Goal: Task Accomplishment & Management: Manage account settings

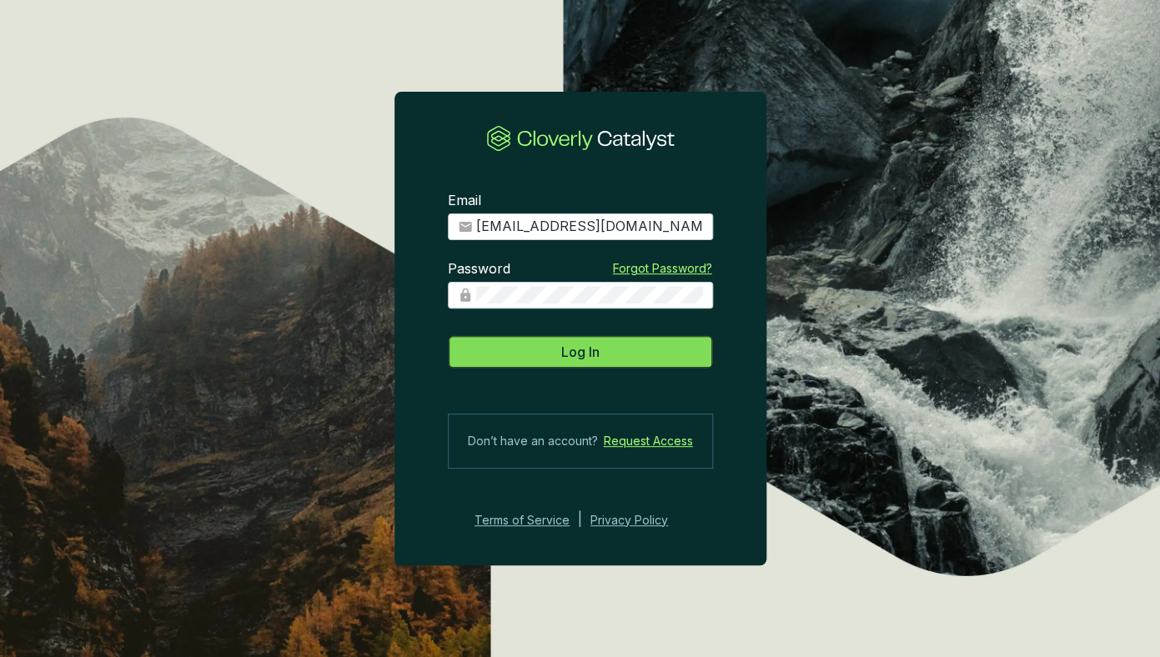
click at [581, 353] on span "Log In" at bounding box center [580, 352] width 38 height 20
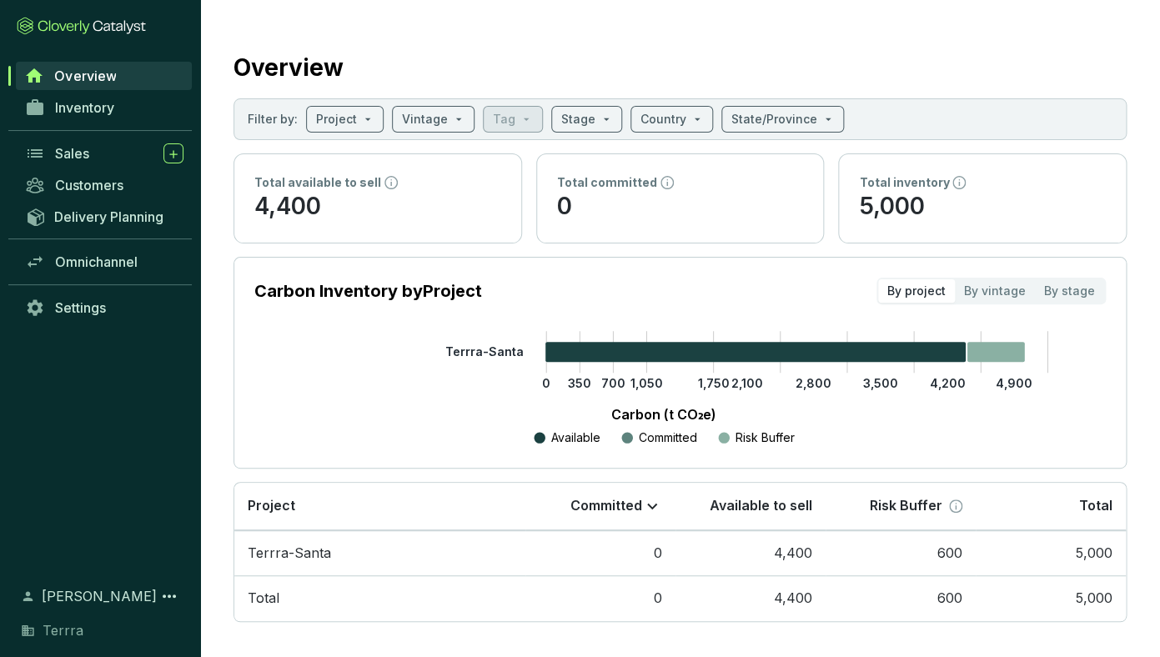
scroll to position [8, 0]
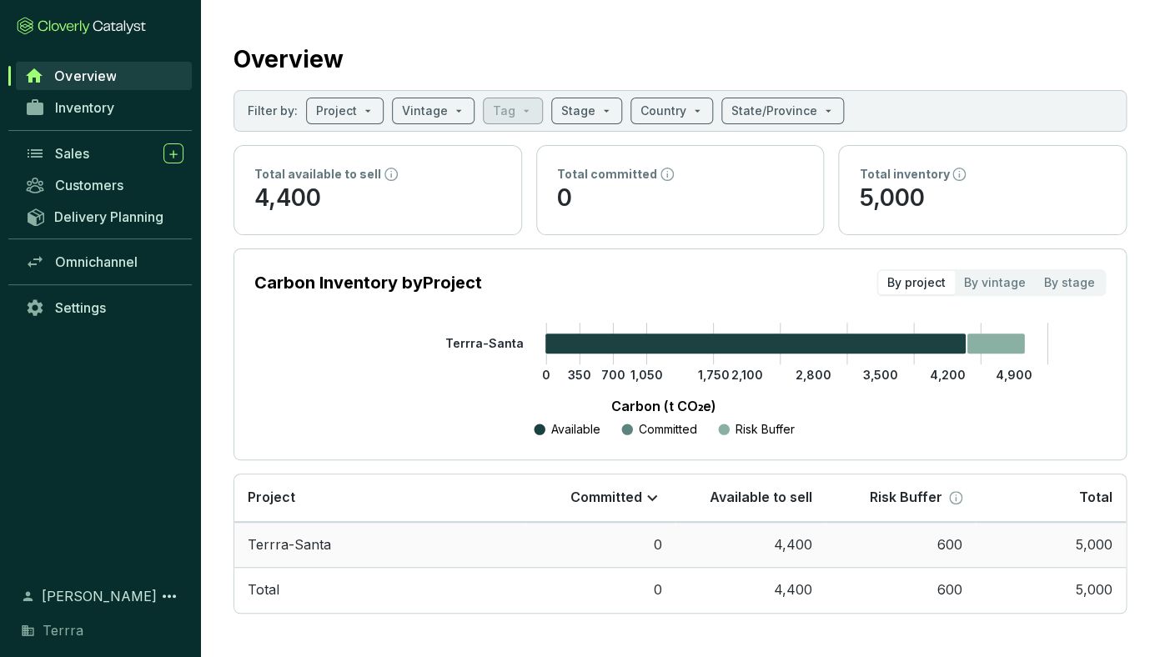
click at [309, 549] on td "Terrra-Santa" at bounding box center [379, 545] width 291 height 46
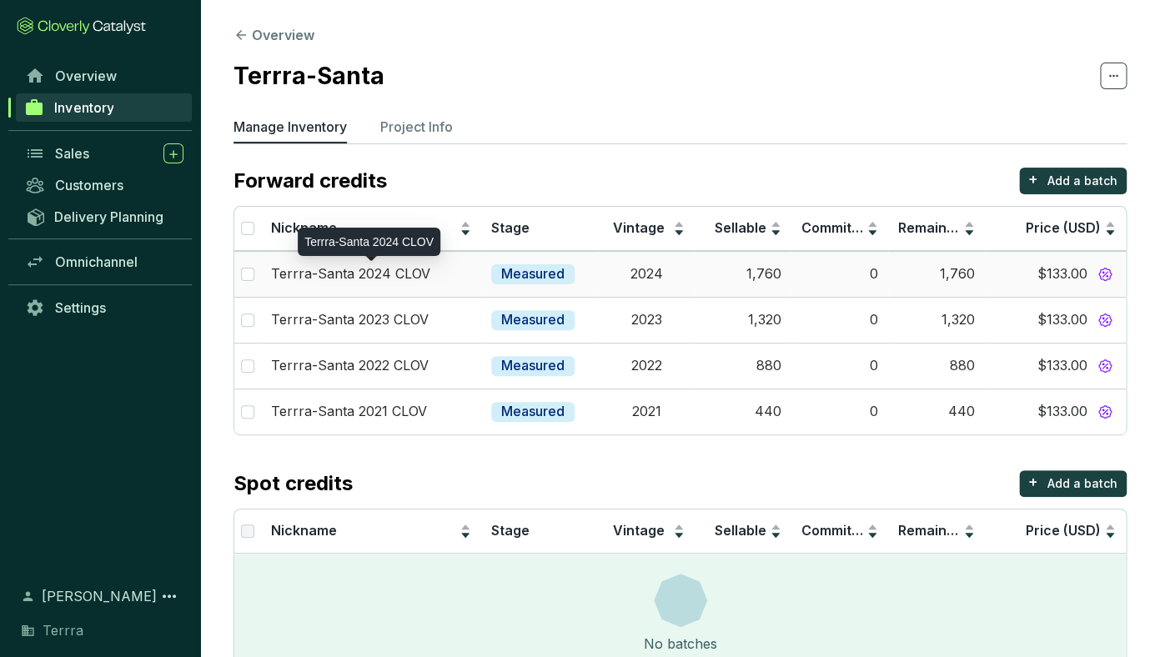
click at [344, 270] on p "Terrra-Santa 2024 CLOV" at bounding box center [350, 274] width 159 height 18
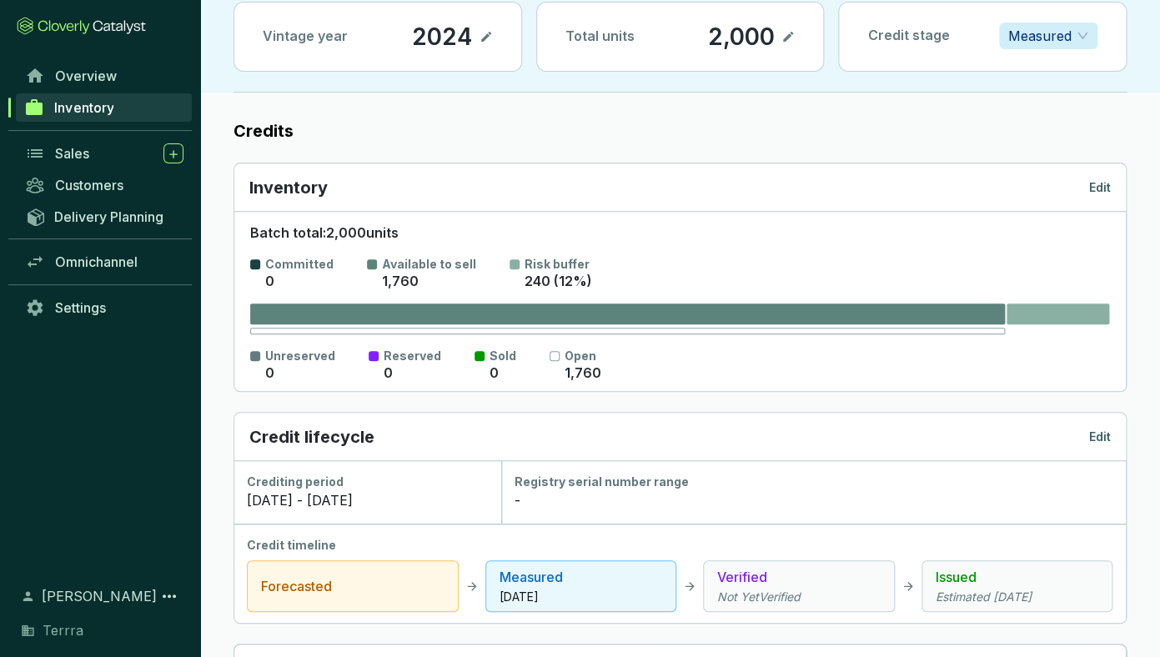
scroll to position [131, 0]
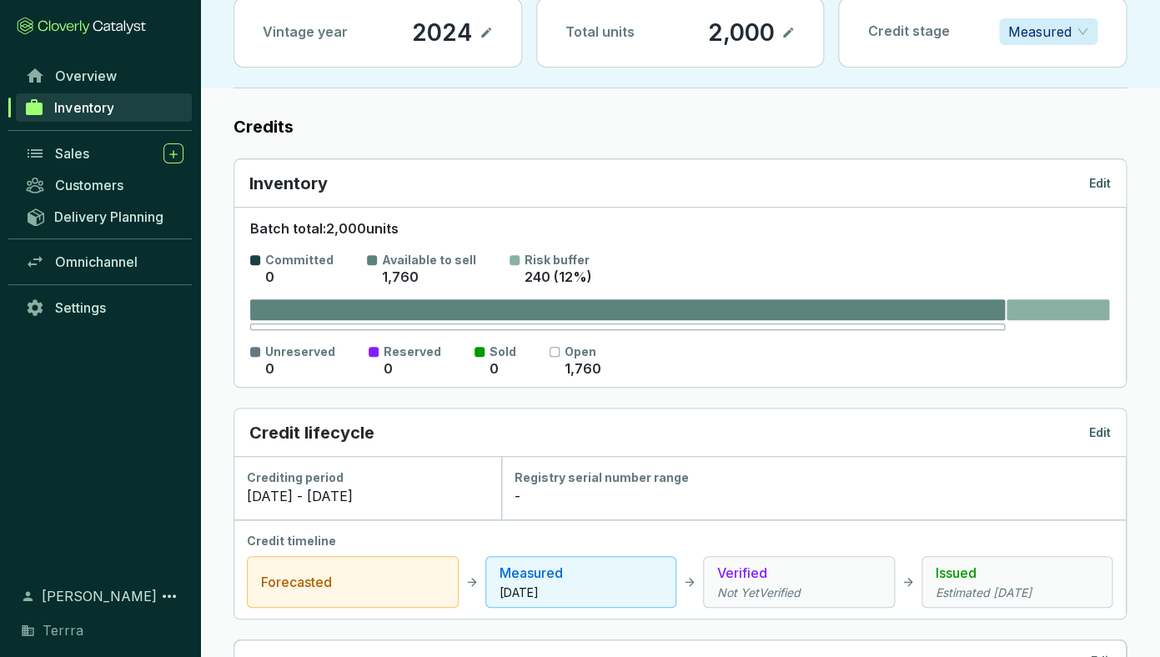
click at [997, 595] on icon "Estimated [DATE]" at bounding box center [1017, 593] width 163 height 17
click at [1102, 429] on p "Edit" at bounding box center [1100, 432] width 22 height 17
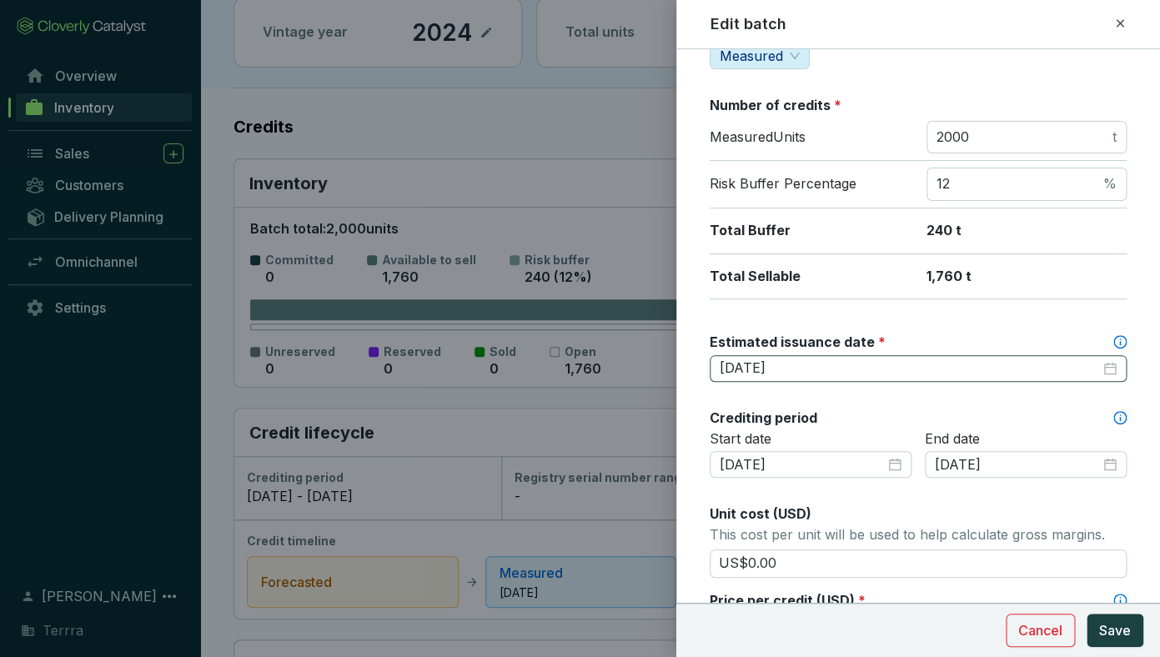
scroll to position [226, 0]
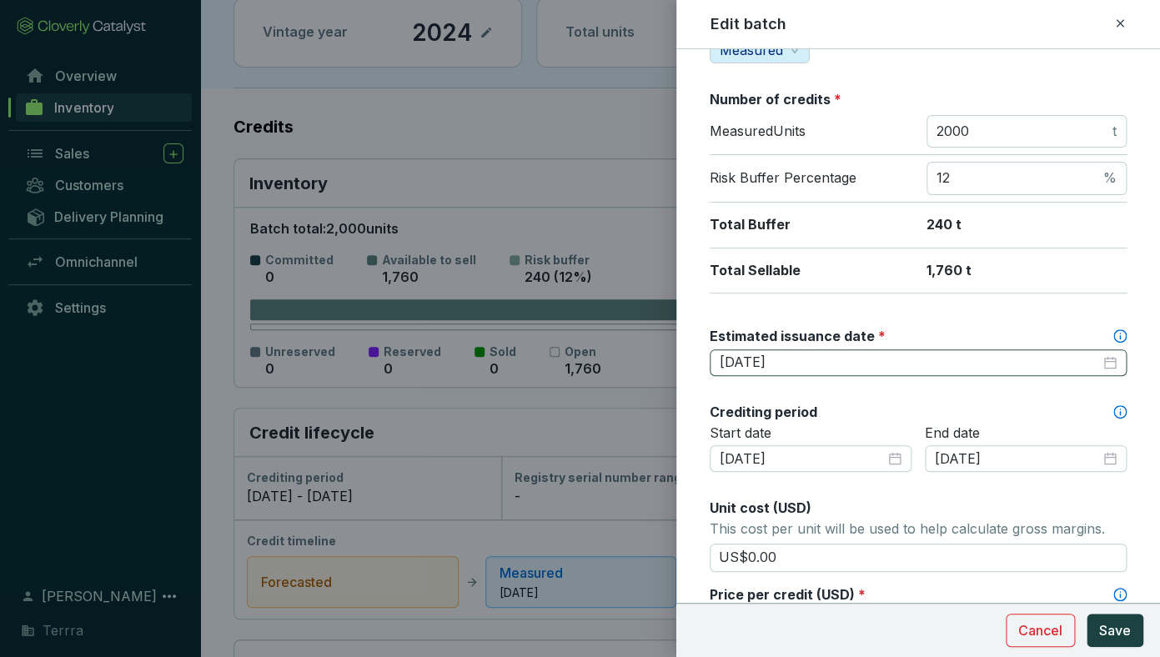
click at [1111, 358] on div "[DATE]" at bounding box center [918, 363] width 397 height 18
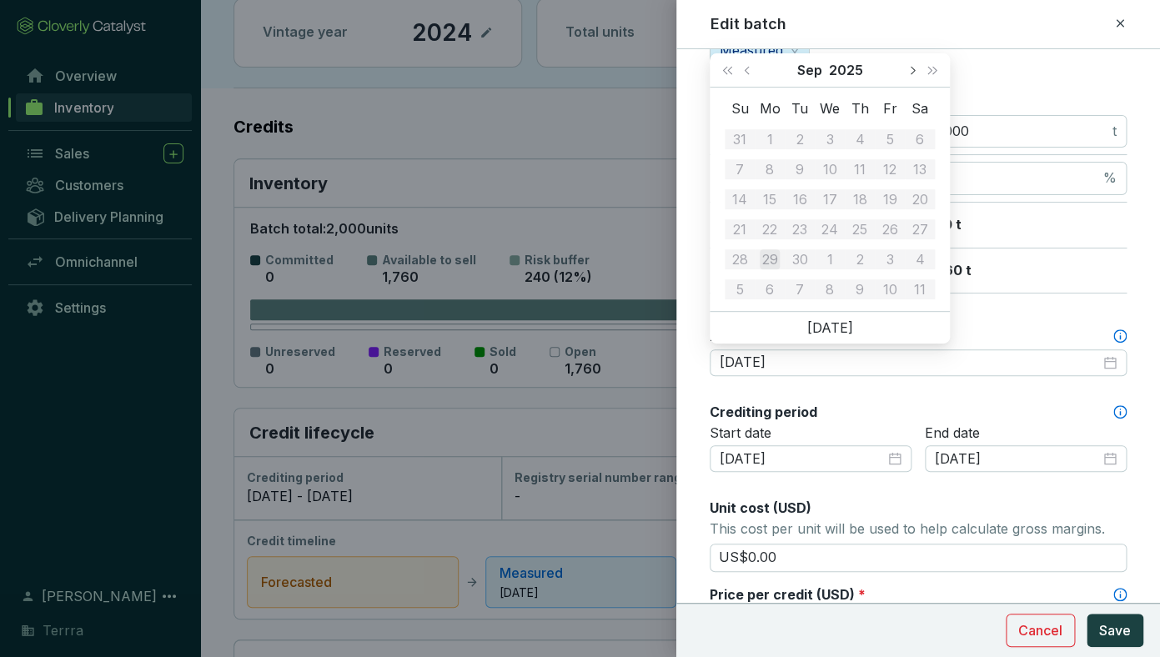
click at [915, 72] on button "Next month (PageDown)" at bounding box center [912, 69] width 22 height 33
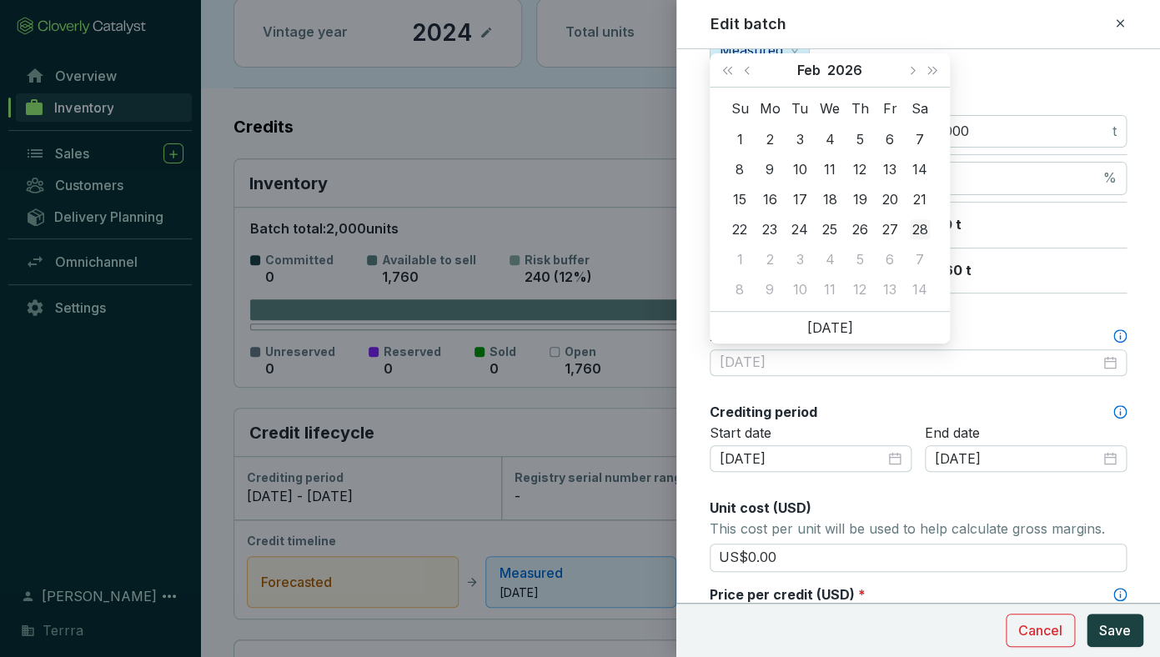
type input "[DATE]"
click at [918, 224] on div "28" at bounding box center [920, 229] width 20 height 20
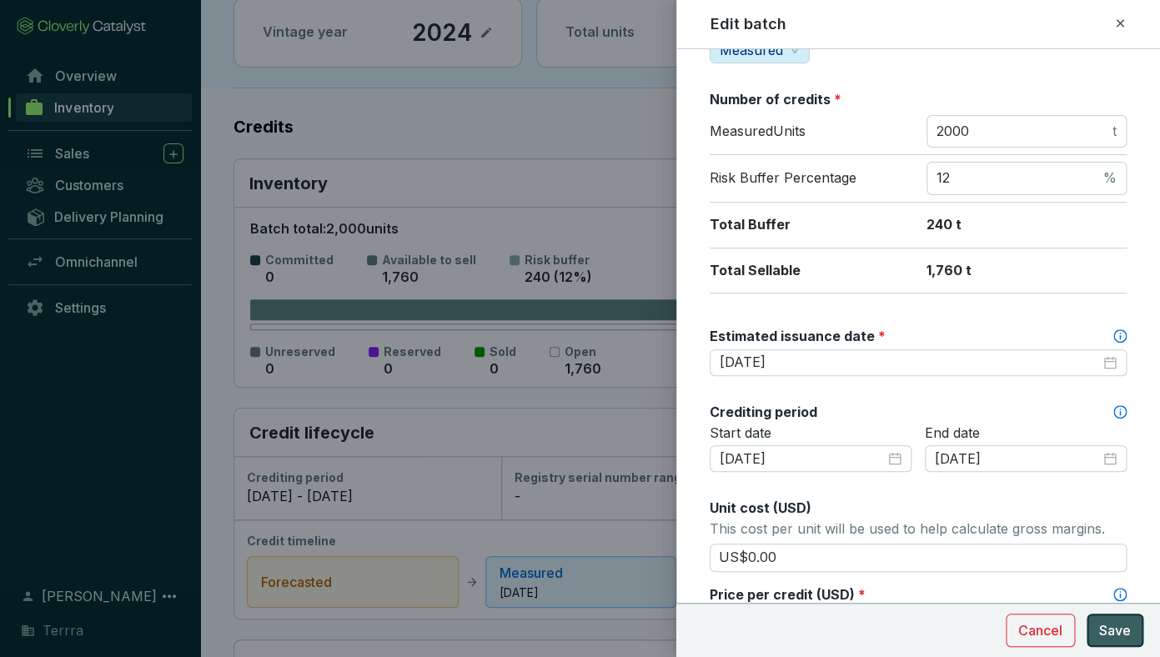
click at [1119, 633] on span "Save" at bounding box center [1115, 630] width 32 height 20
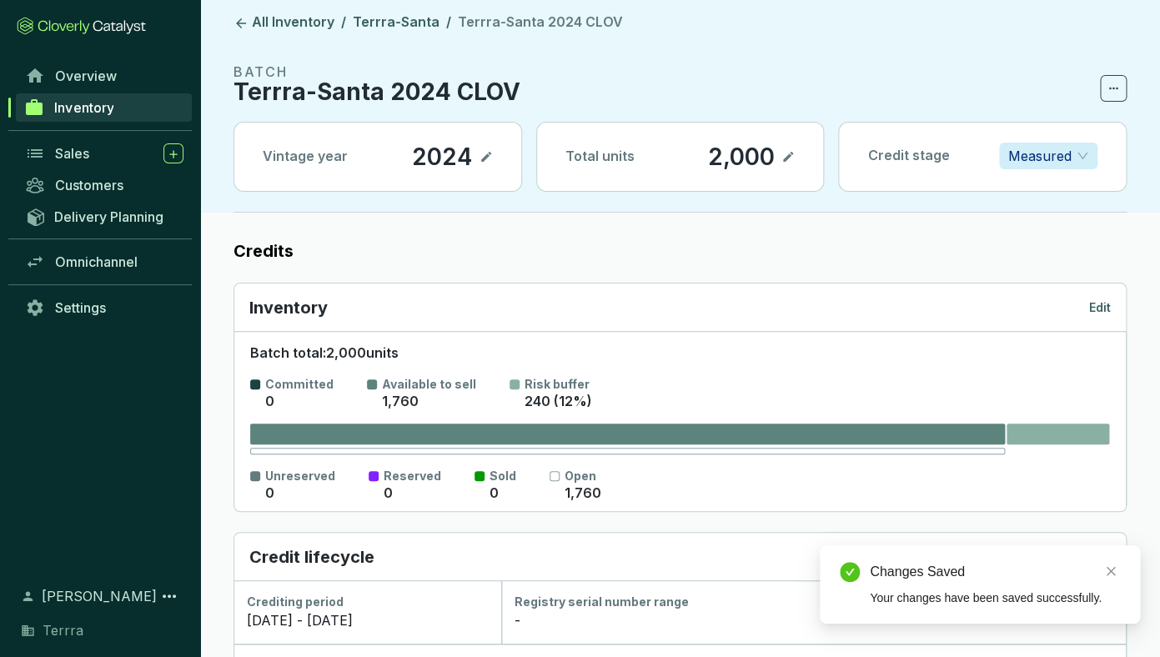
scroll to position [0, 0]
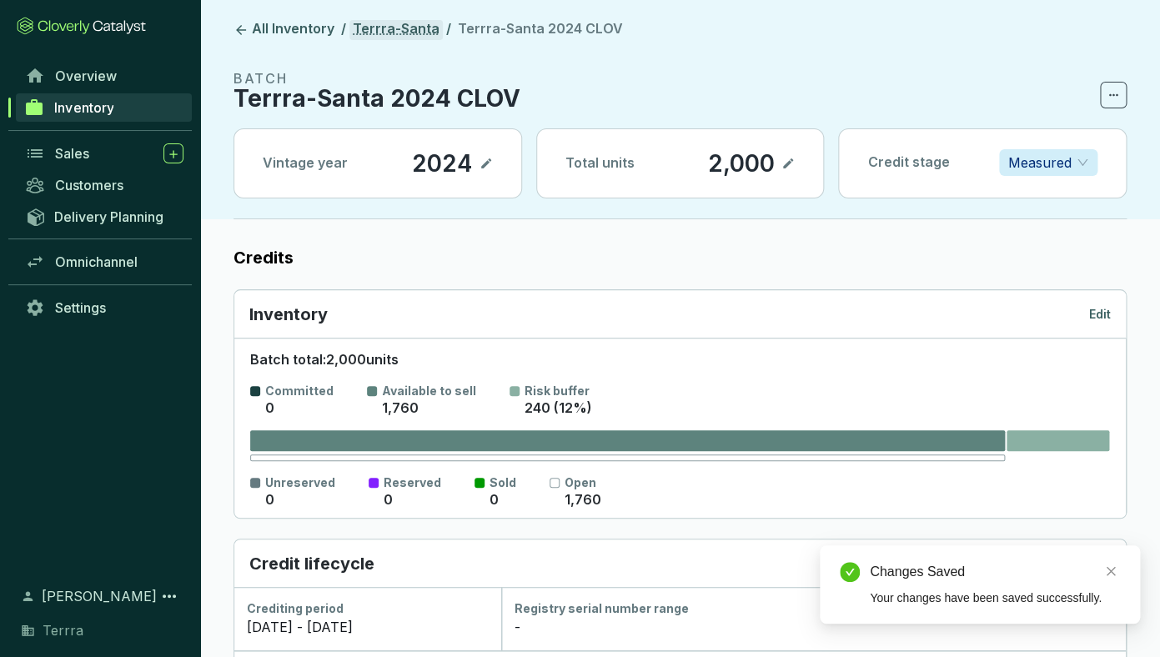
click at [409, 33] on link "Terrra-Santa" at bounding box center [395, 30] width 93 height 20
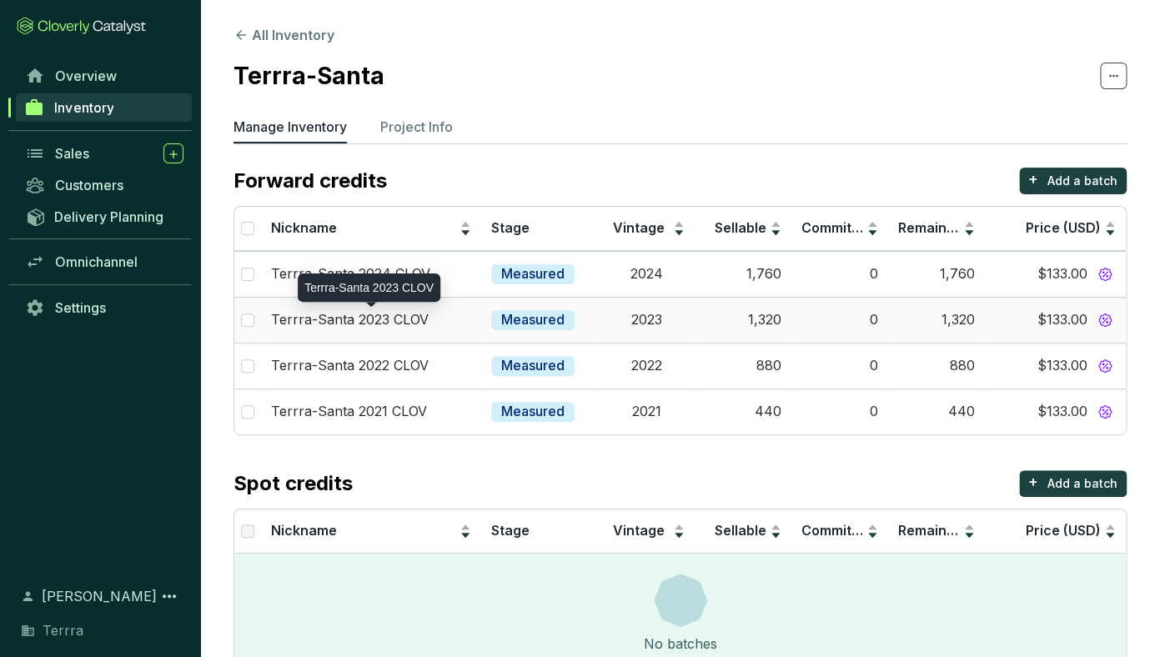
click at [403, 320] on p "Terrra-Santa 2023 CLOV" at bounding box center [350, 320] width 158 height 18
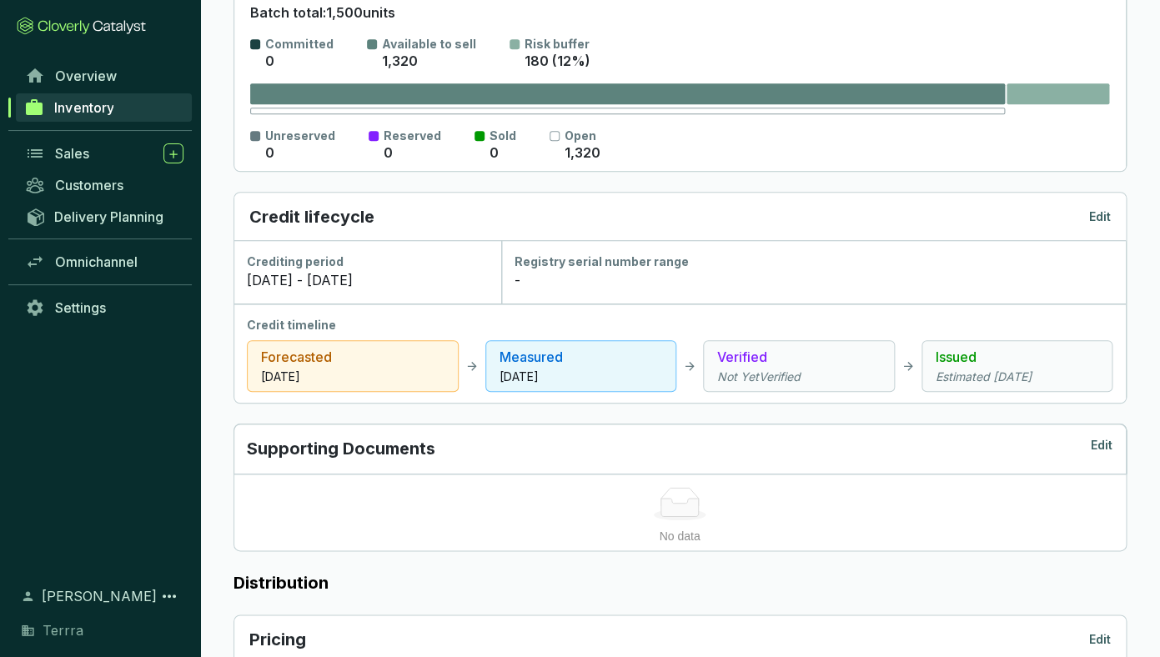
scroll to position [365, 0]
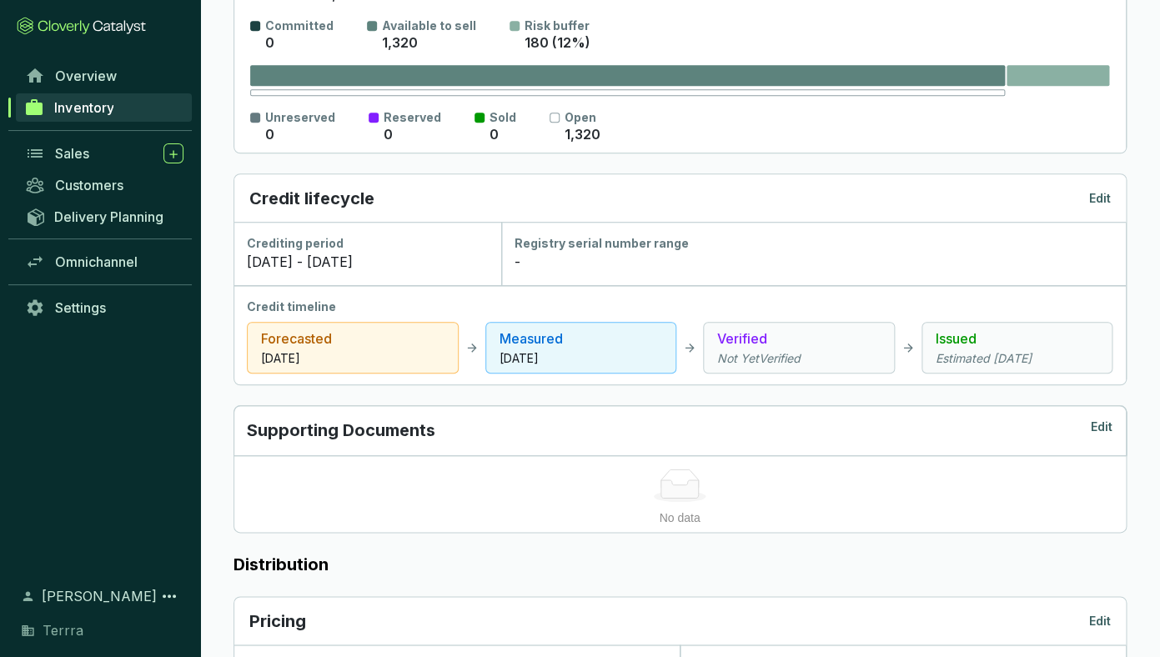
click at [1099, 203] on p "Edit" at bounding box center [1100, 198] width 22 height 17
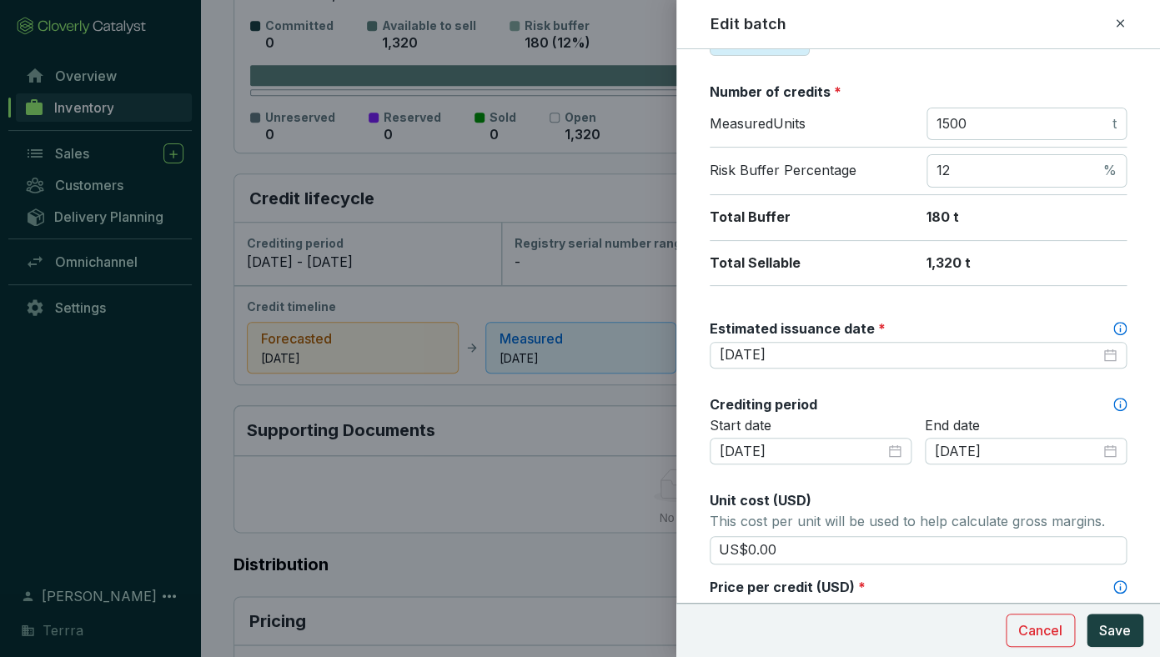
scroll to position [419, 0]
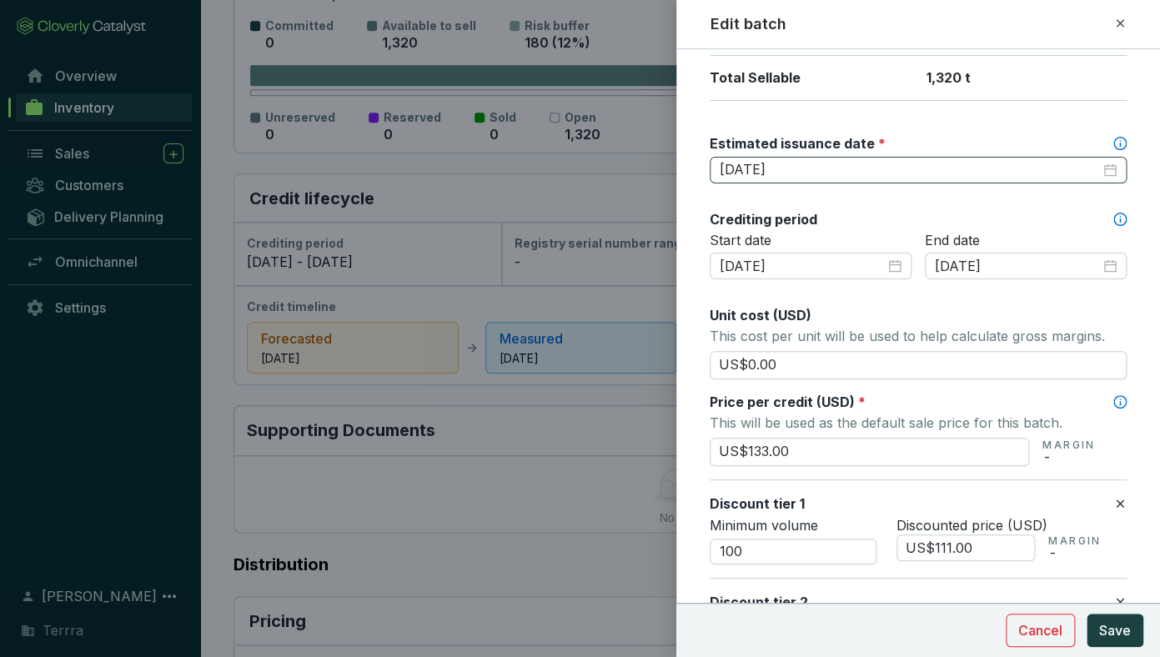
click at [979, 158] on div "[DATE]" at bounding box center [918, 170] width 417 height 27
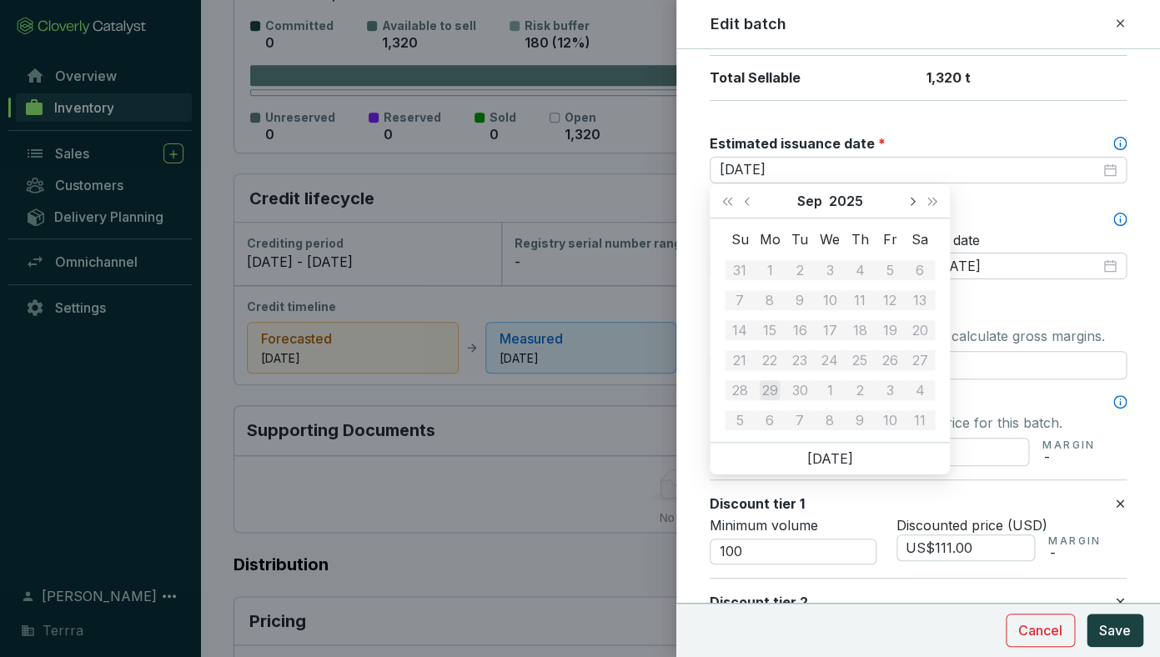
click at [911, 199] on span "Next month (PageDown)" at bounding box center [911, 201] width 8 height 8
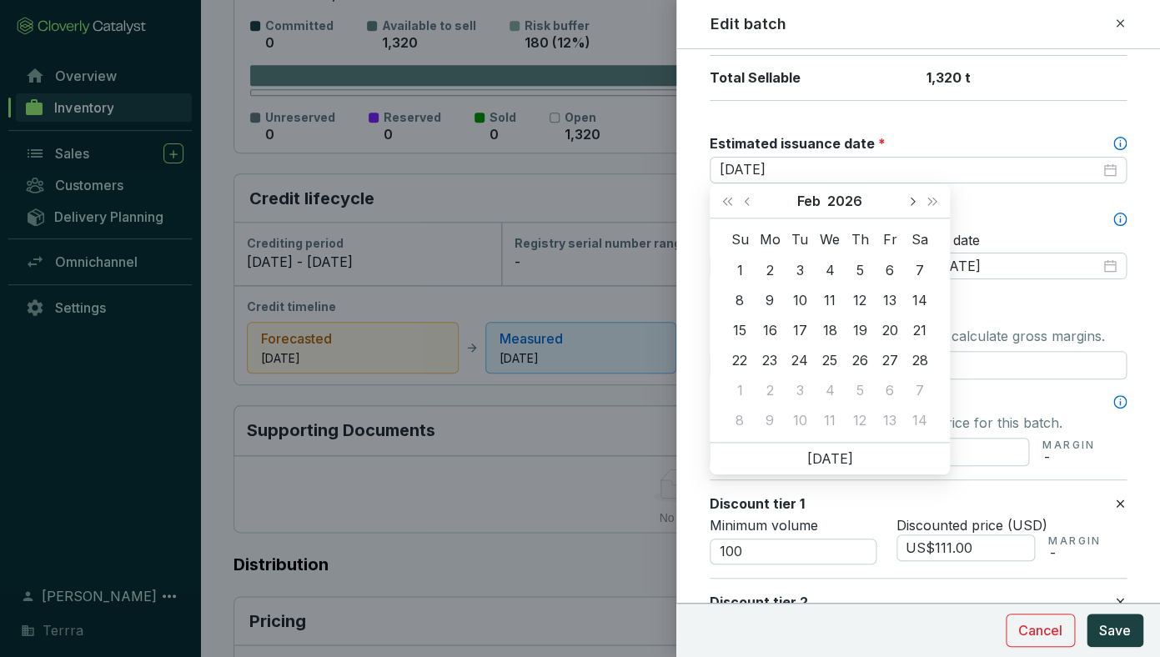
click at [911, 199] on span "Next month (PageDown)" at bounding box center [911, 201] width 8 height 8
click at [756, 203] on button "Previous month (PageUp)" at bounding box center [749, 200] width 22 height 33
type input "[DATE]"
click at [921, 359] on div "28" at bounding box center [920, 360] width 20 height 20
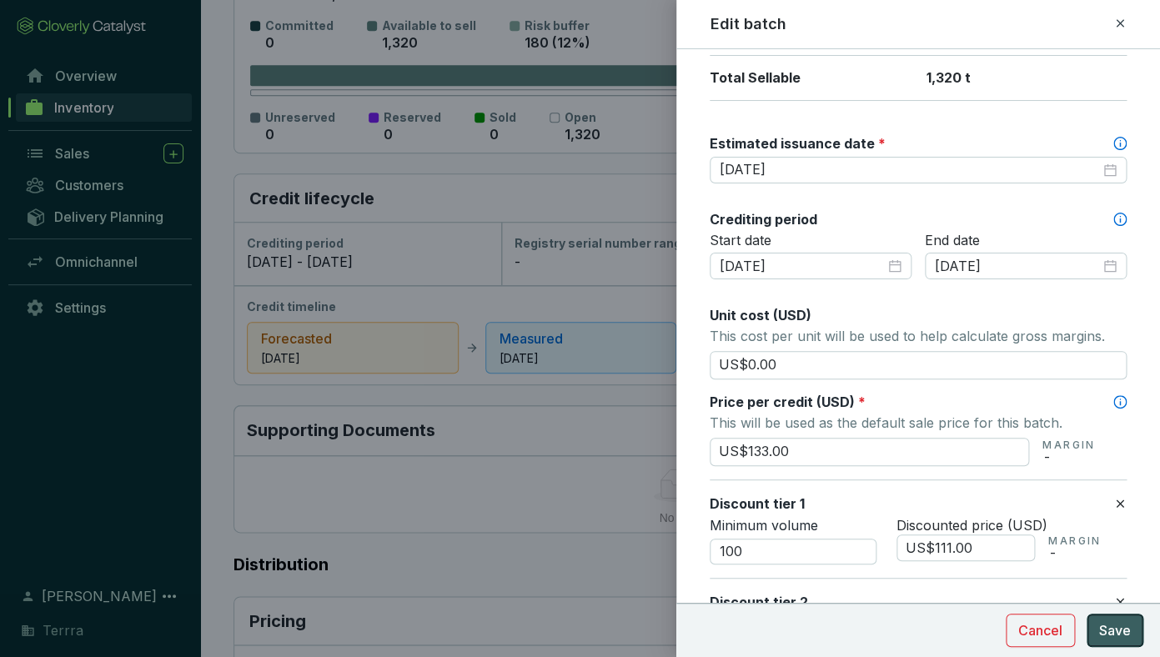
click at [1125, 640] on button "Save" at bounding box center [1115, 630] width 57 height 33
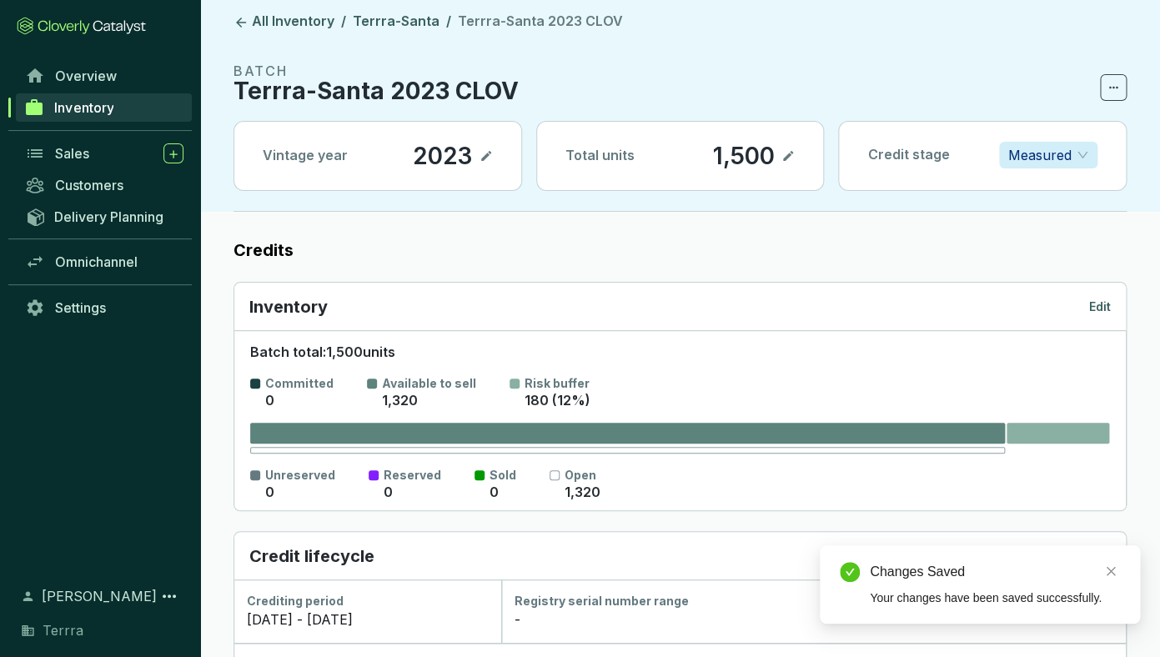
scroll to position [4, 0]
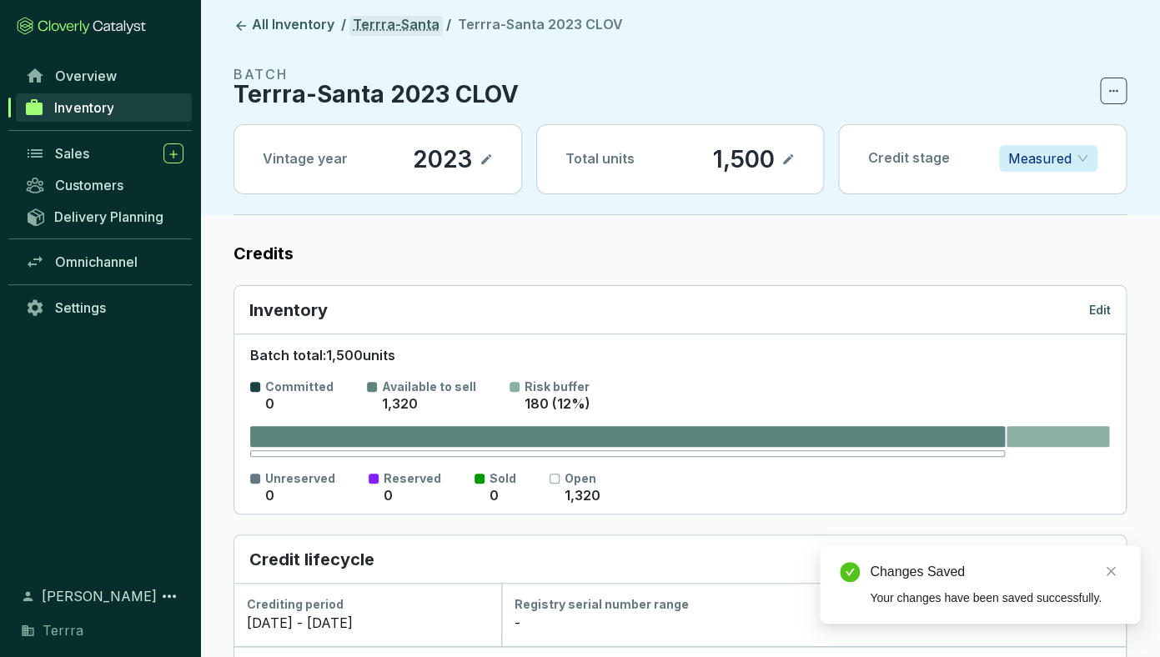
click at [394, 28] on link "Terrra-Santa" at bounding box center [395, 26] width 93 height 20
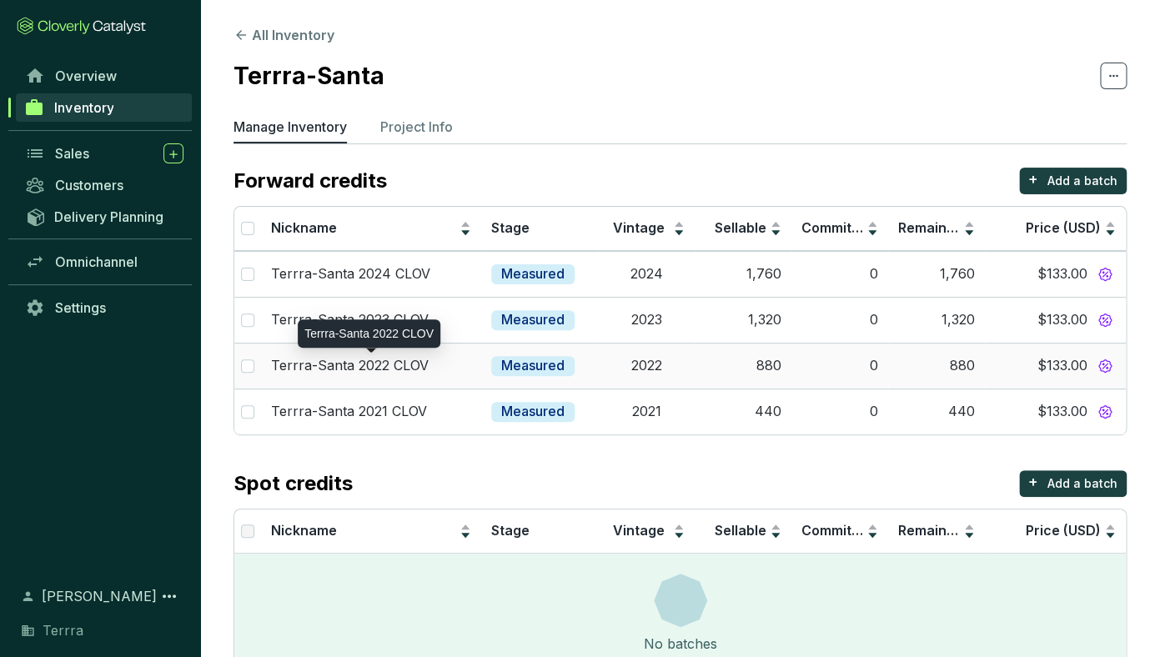
click at [434, 364] on div "Terrra-Santa 2022 CLOV" at bounding box center [371, 366] width 200 height 18
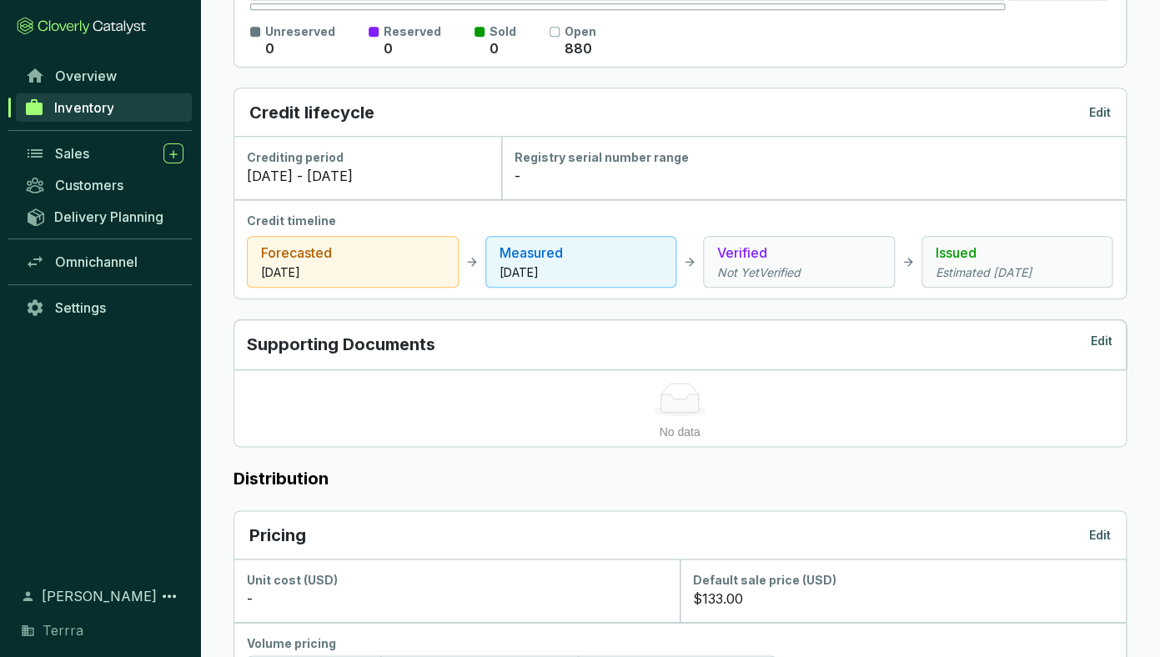
scroll to position [431, 0]
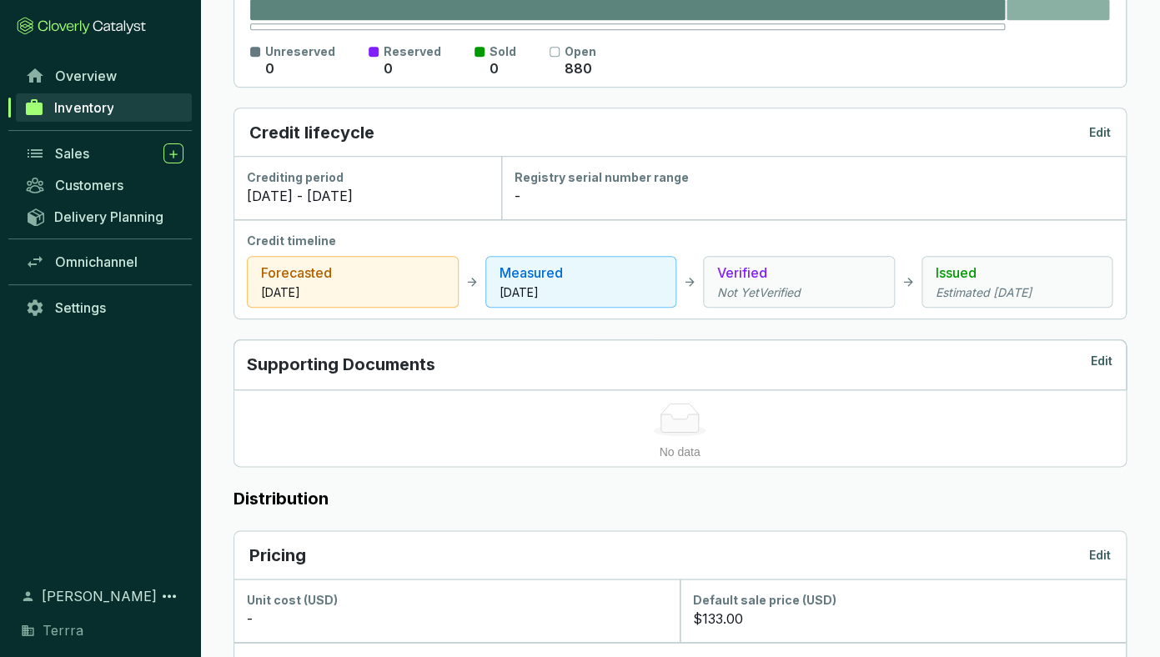
click at [1102, 134] on p "Edit" at bounding box center [1100, 132] width 22 height 17
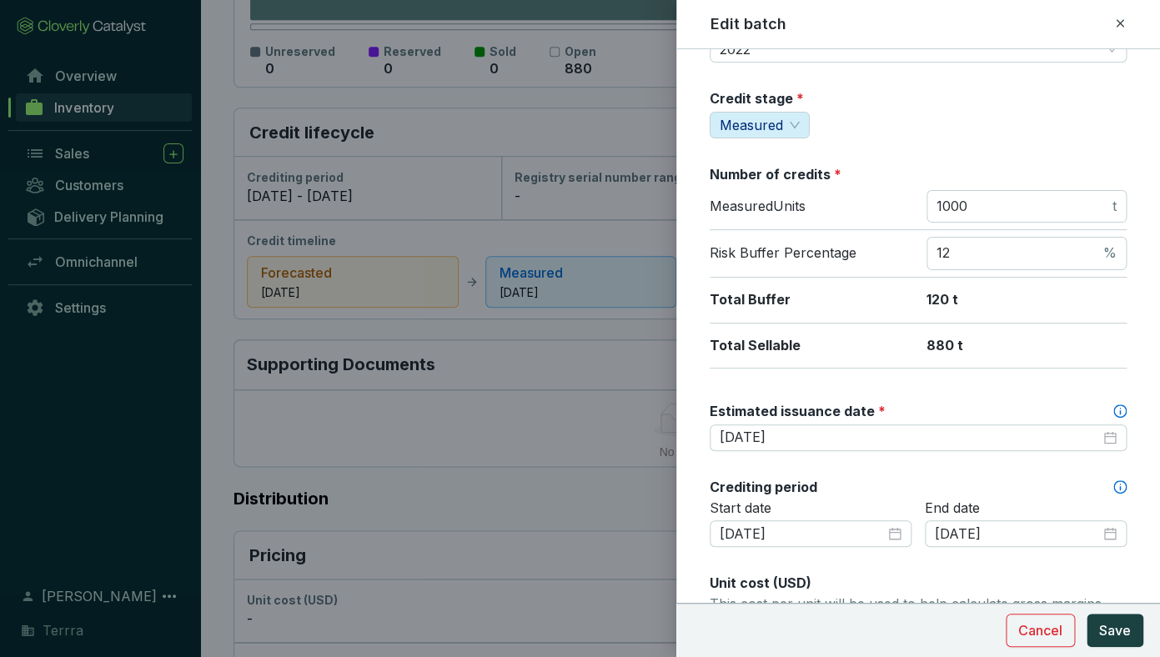
scroll to position [256, 0]
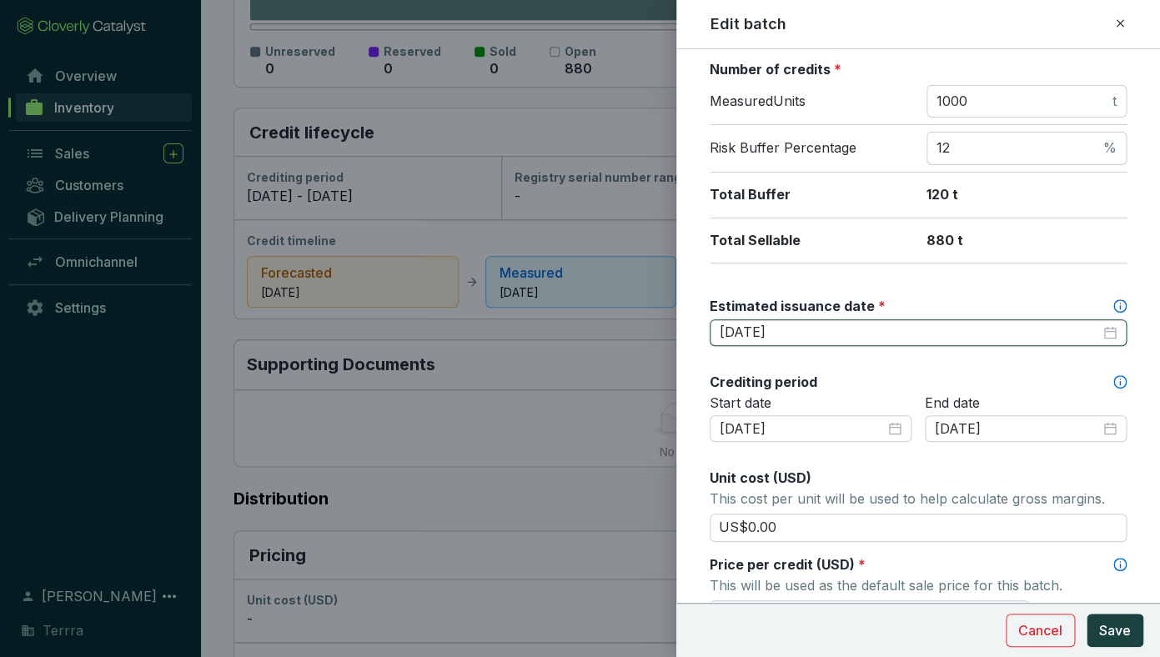
click at [843, 329] on input "[DATE]" at bounding box center [910, 333] width 380 height 18
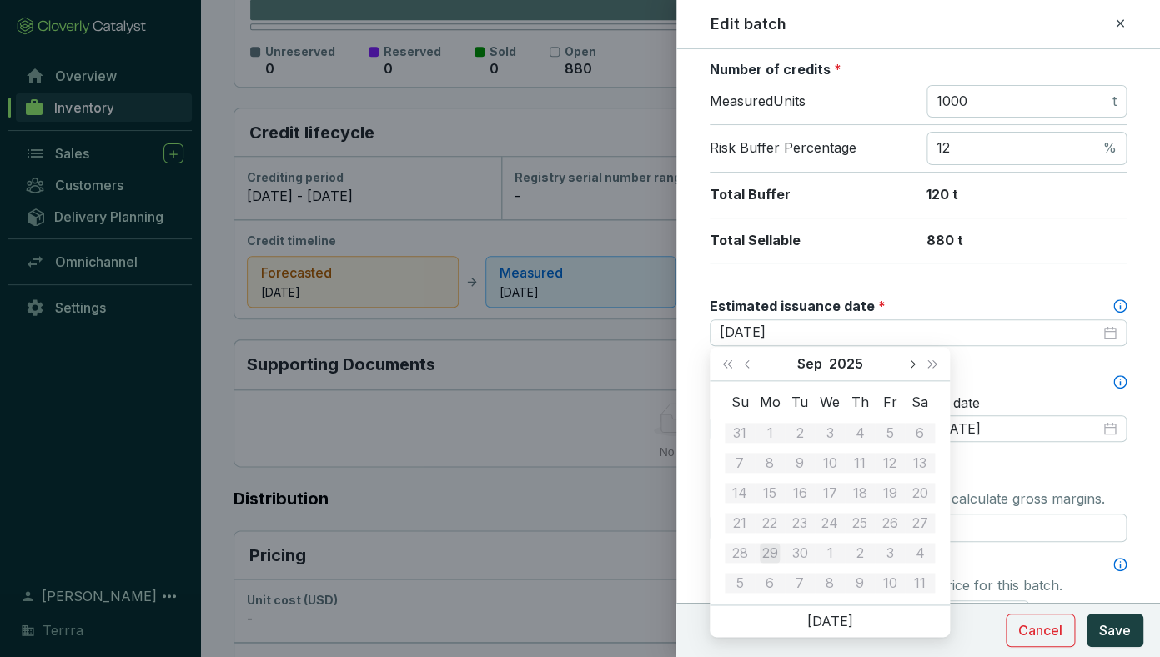
click at [915, 361] on button "Next month (PageDown)" at bounding box center [912, 363] width 22 height 33
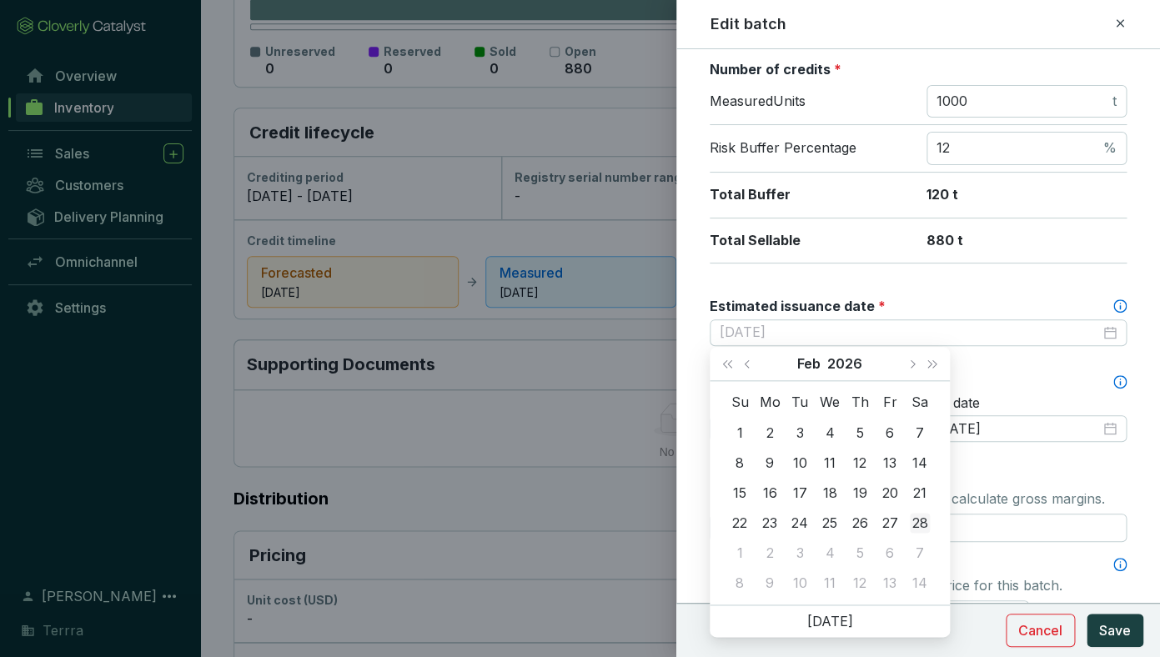
type input "[DATE]"
click at [918, 515] on div "28" at bounding box center [920, 523] width 20 height 20
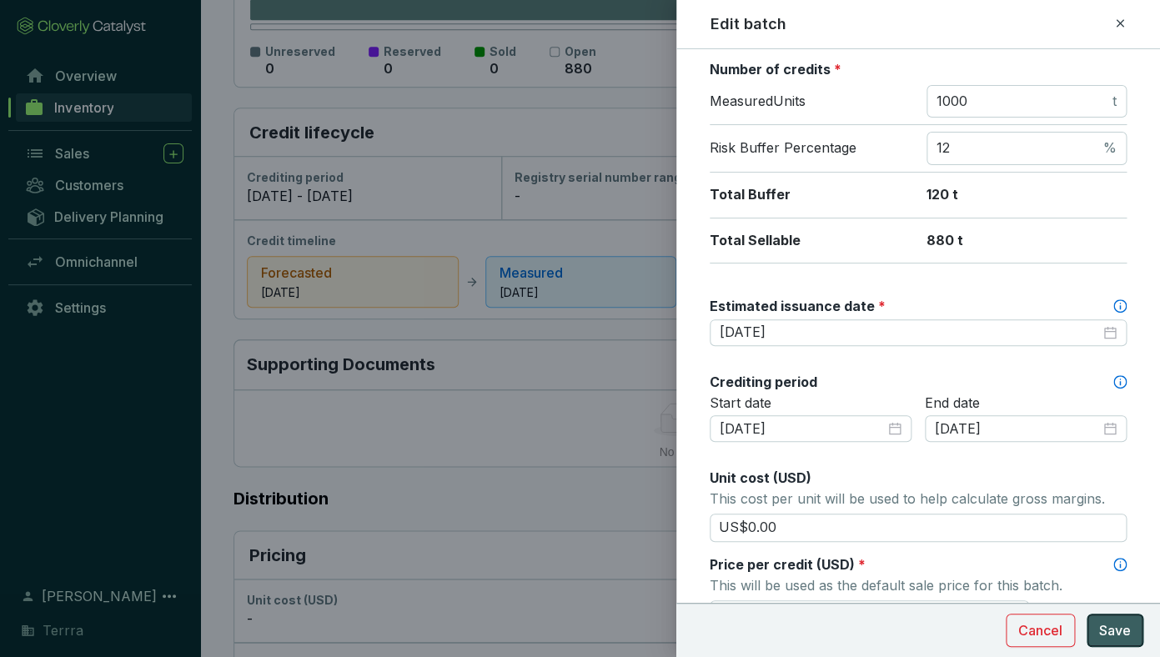
click at [1124, 628] on span "Save" at bounding box center [1115, 630] width 32 height 20
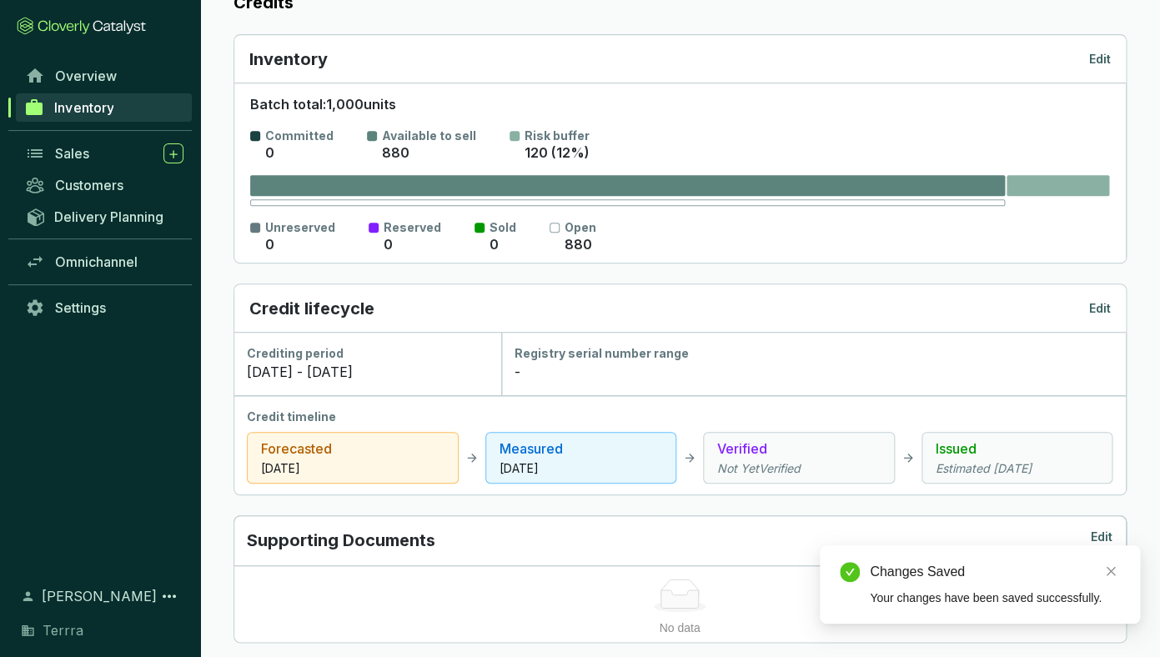
scroll to position [0, 0]
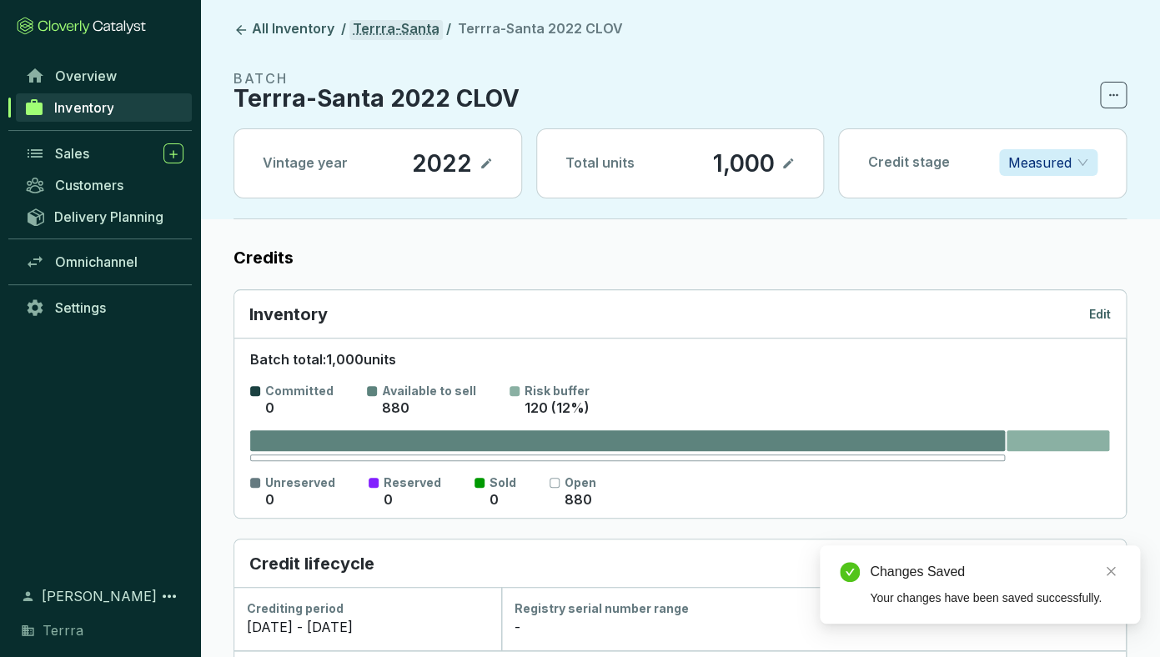
click at [419, 22] on link "Terrra-Santa" at bounding box center [395, 30] width 93 height 20
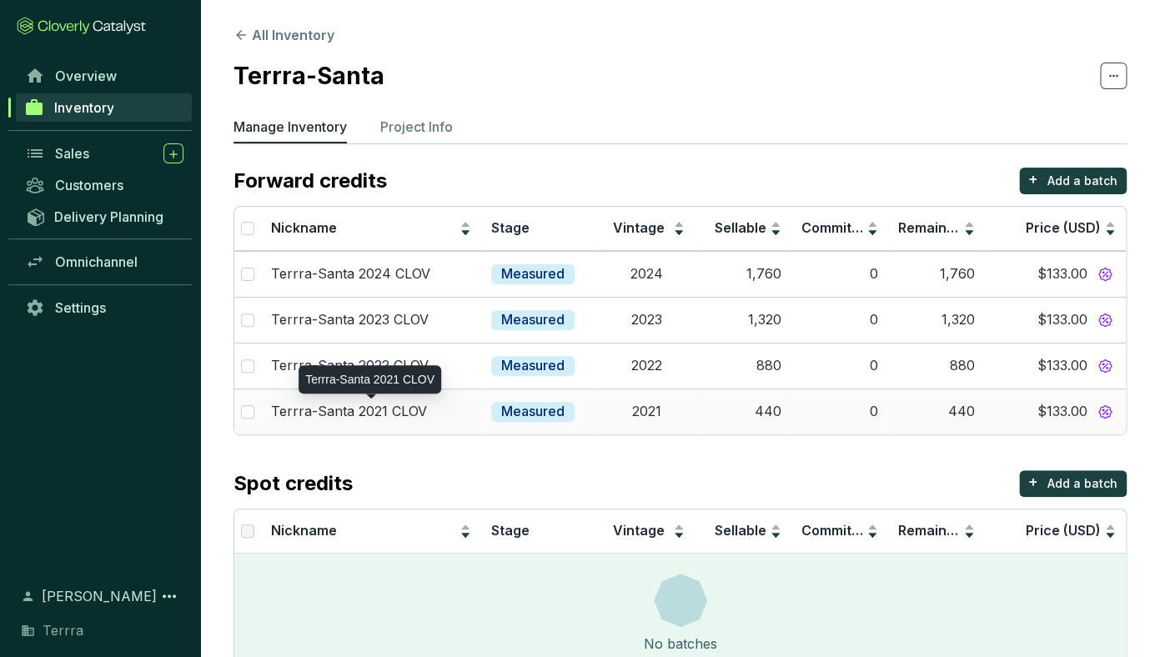
click at [467, 409] on div "Terrra-Santa 2021 CLOV" at bounding box center [371, 412] width 200 height 18
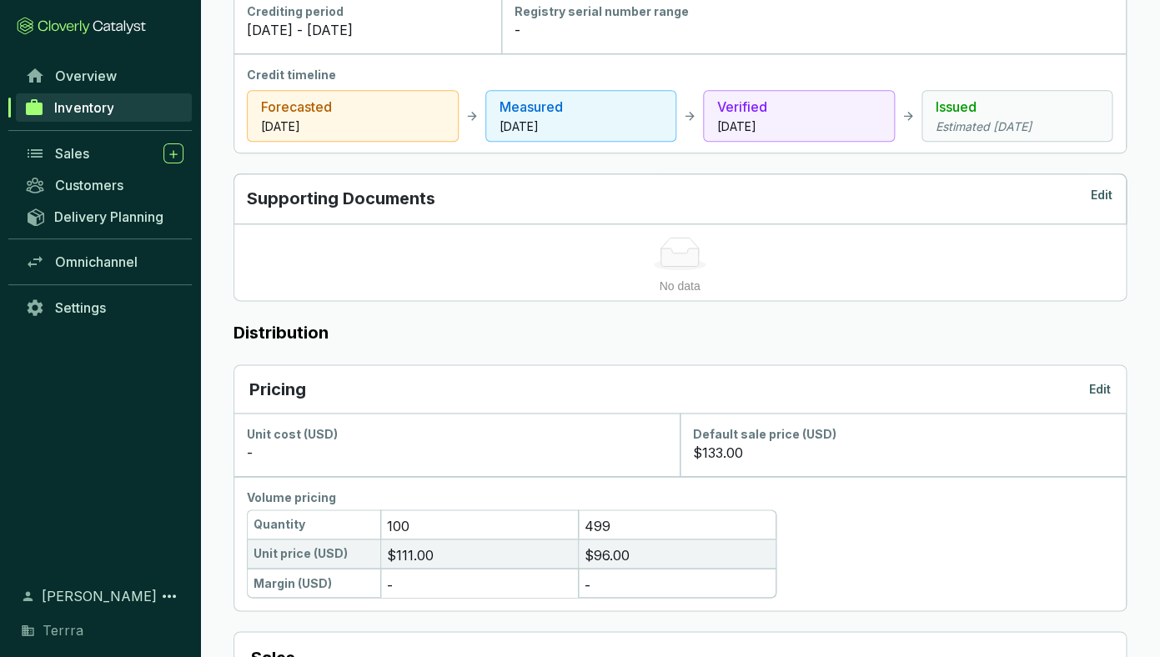
scroll to position [473, 0]
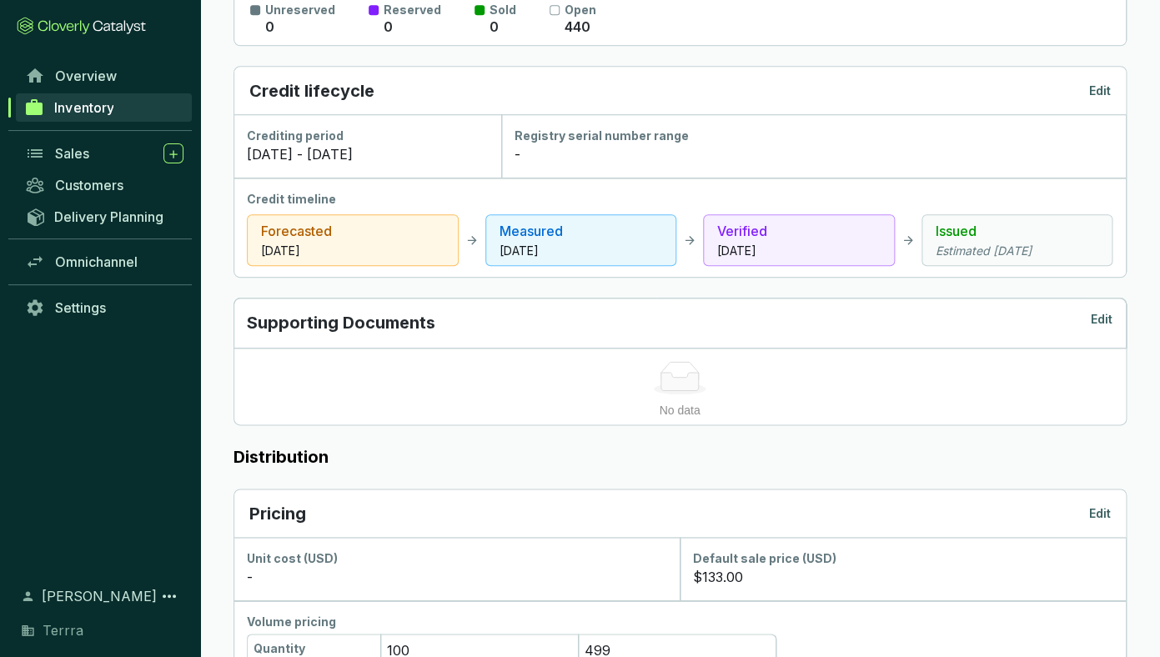
click at [1094, 95] on p "Edit" at bounding box center [1100, 91] width 22 height 17
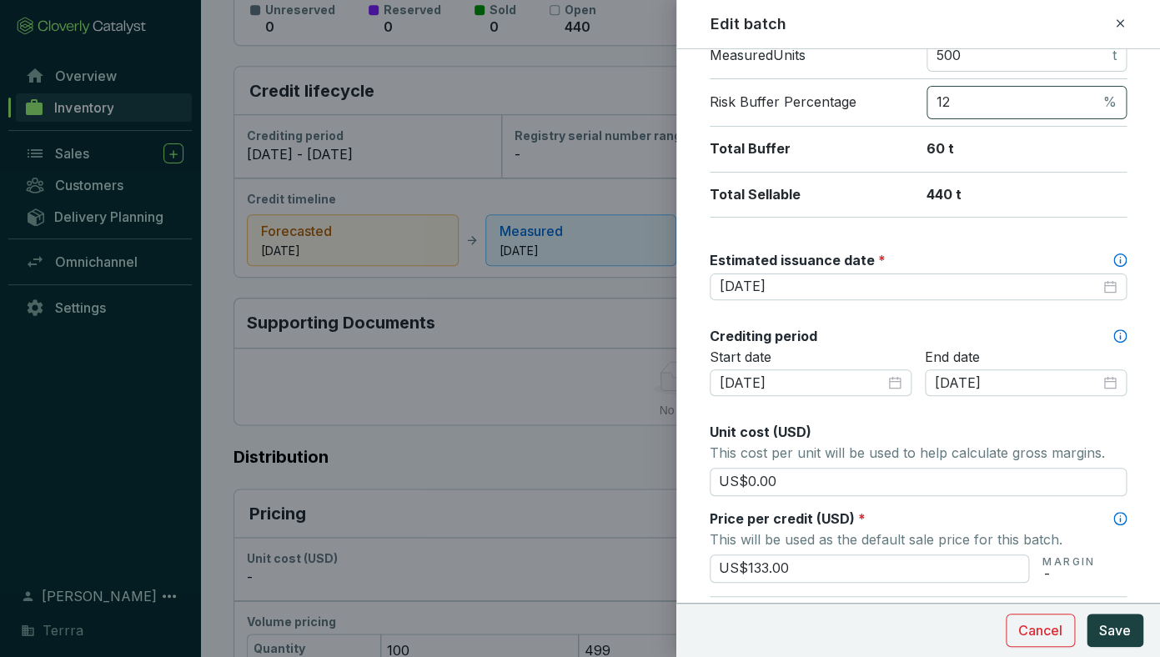
scroll to position [306, 0]
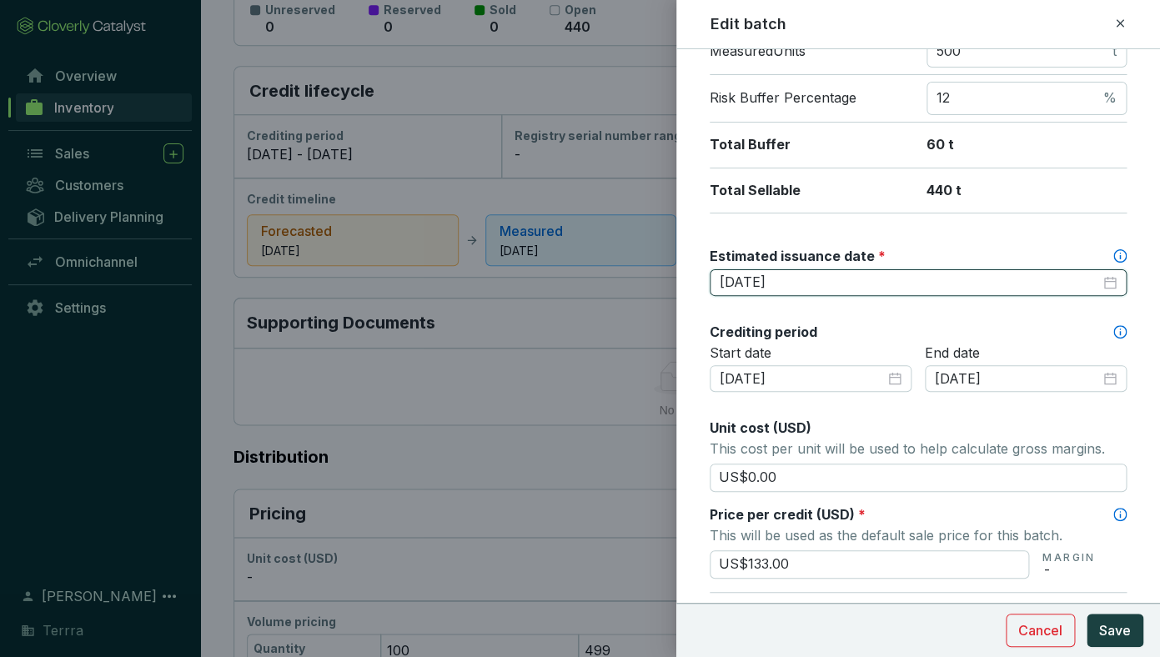
click at [910, 281] on input "[DATE]" at bounding box center [910, 283] width 380 height 18
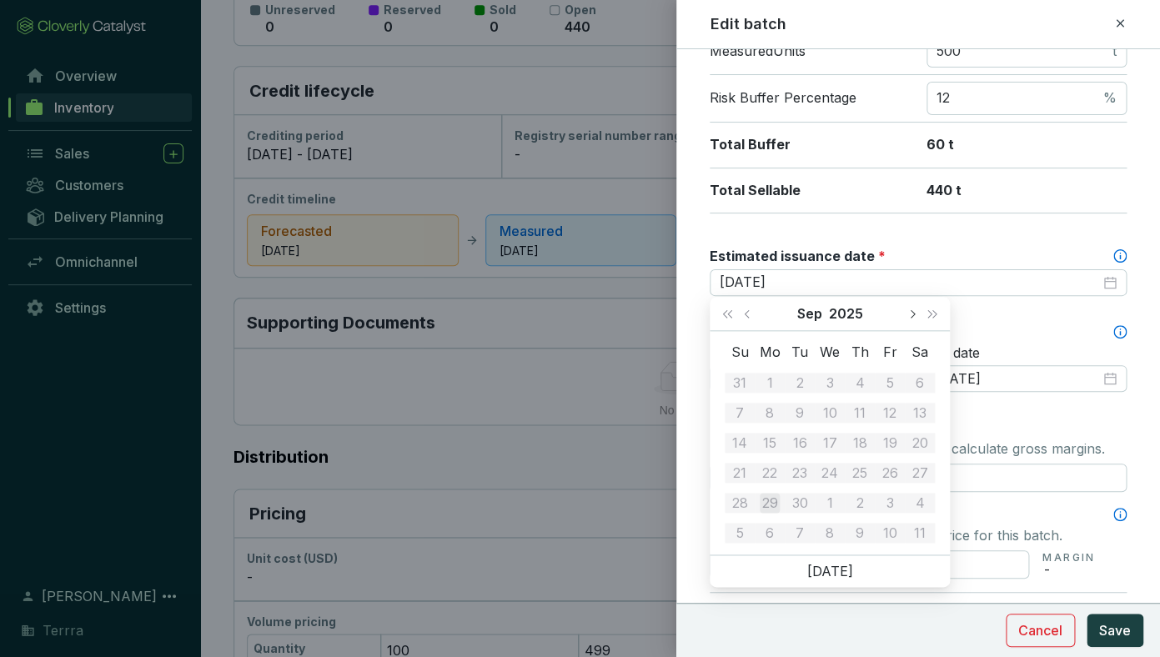
click at [907, 309] on button "Next month (PageDown)" at bounding box center [912, 313] width 22 height 33
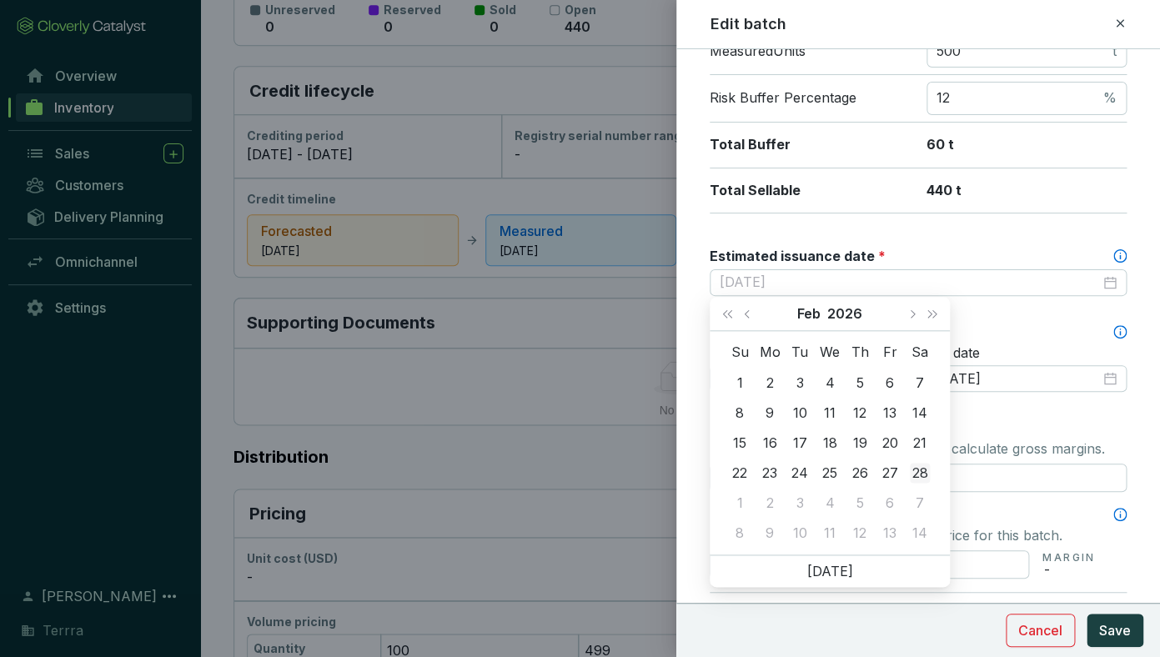
type input "[DATE]"
click at [918, 464] on div "28" at bounding box center [920, 473] width 20 height 20
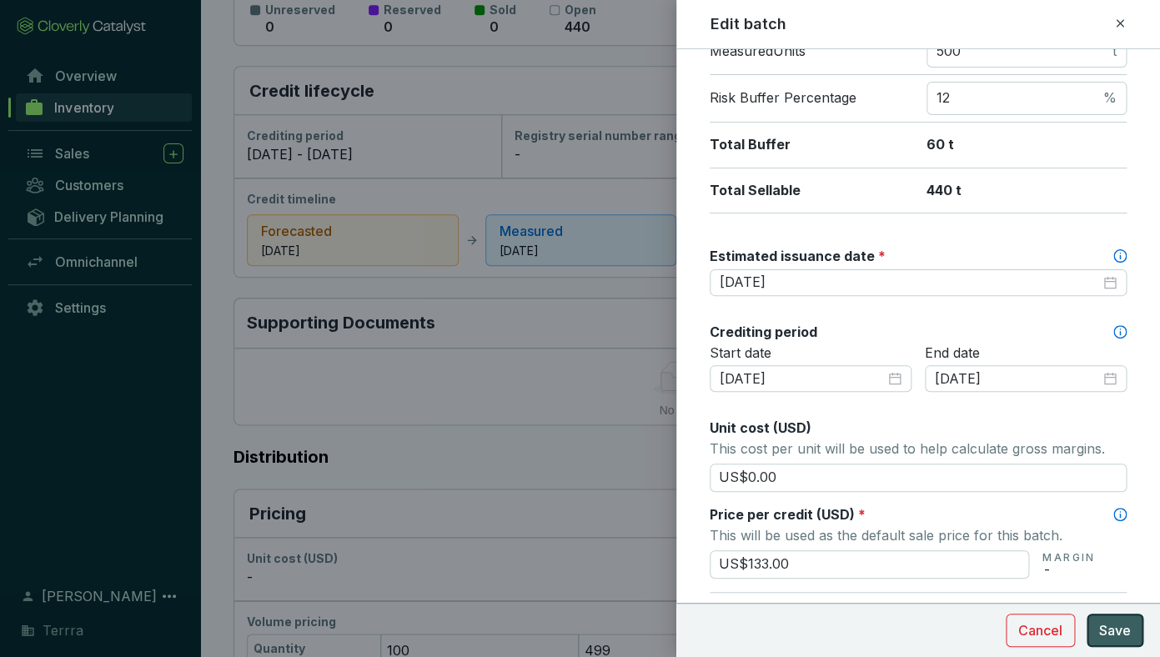
click at [1120, 626] on span "Save" at bounding box center [1115, 630] width 32 height 20
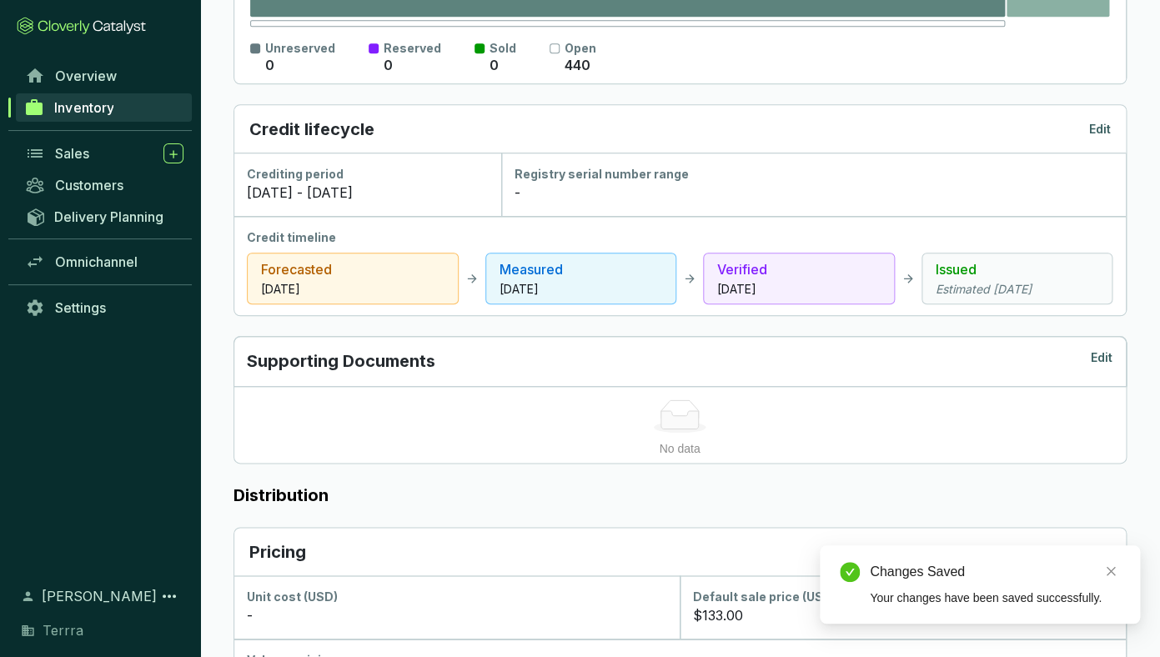
scroll to position [180, 0]
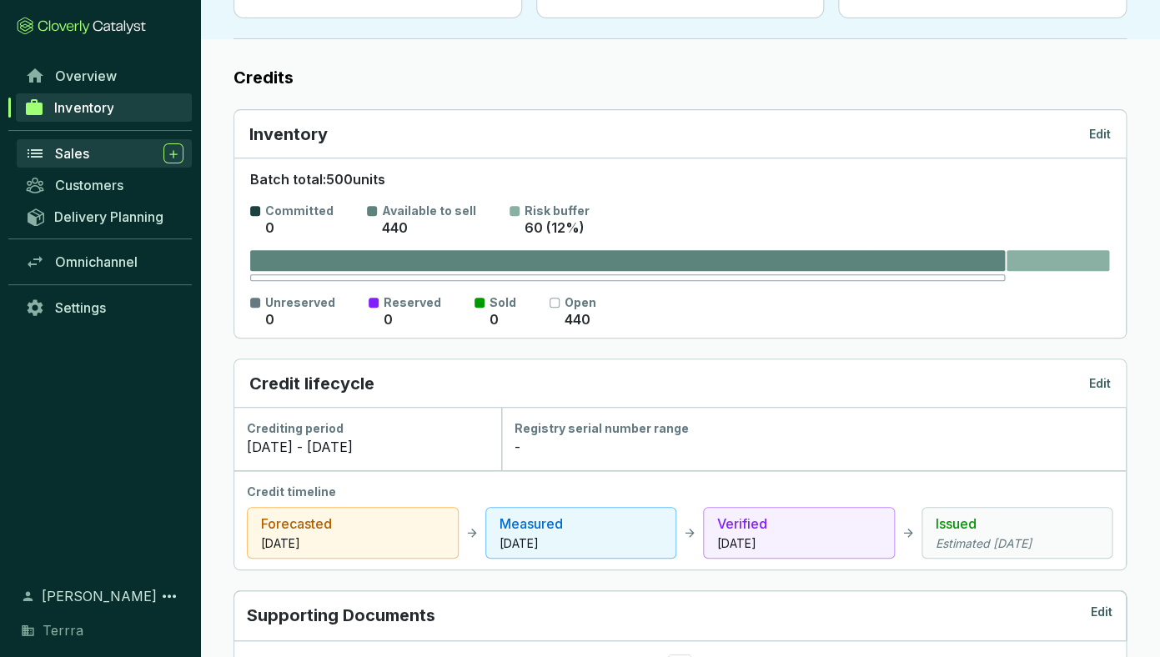
click at [98, 153] on div "Sales" at bounding box center [119, 153] width 128 height 20
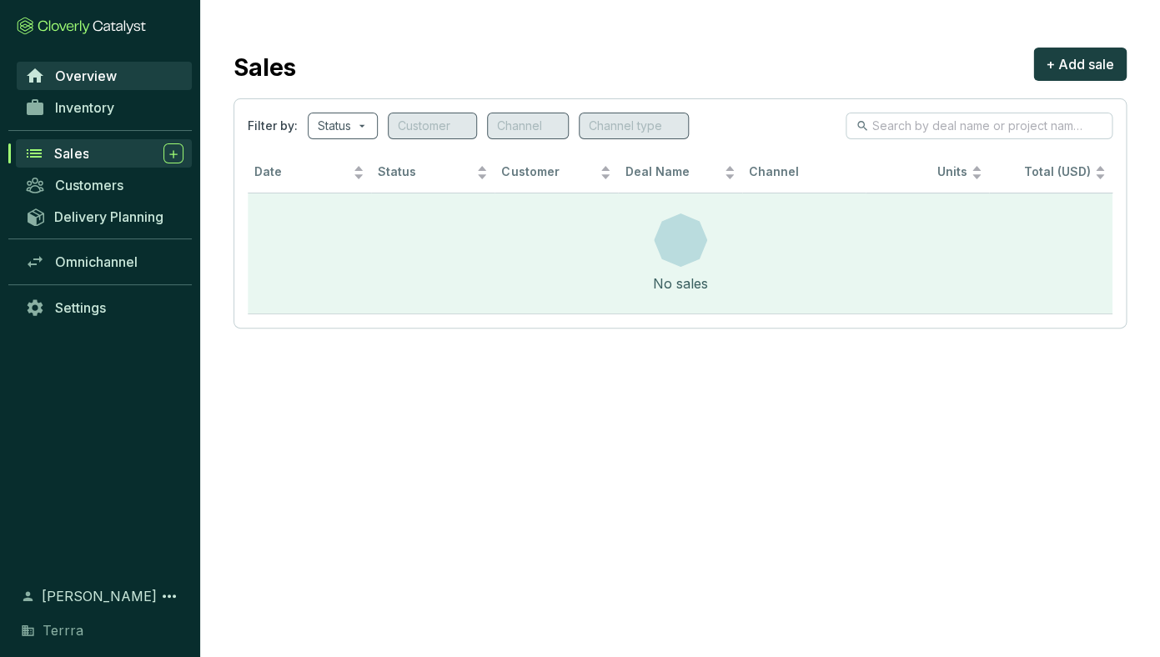
click at [88, 79] on span "Overview" at bounding box center [86, 76] width 62 height 17
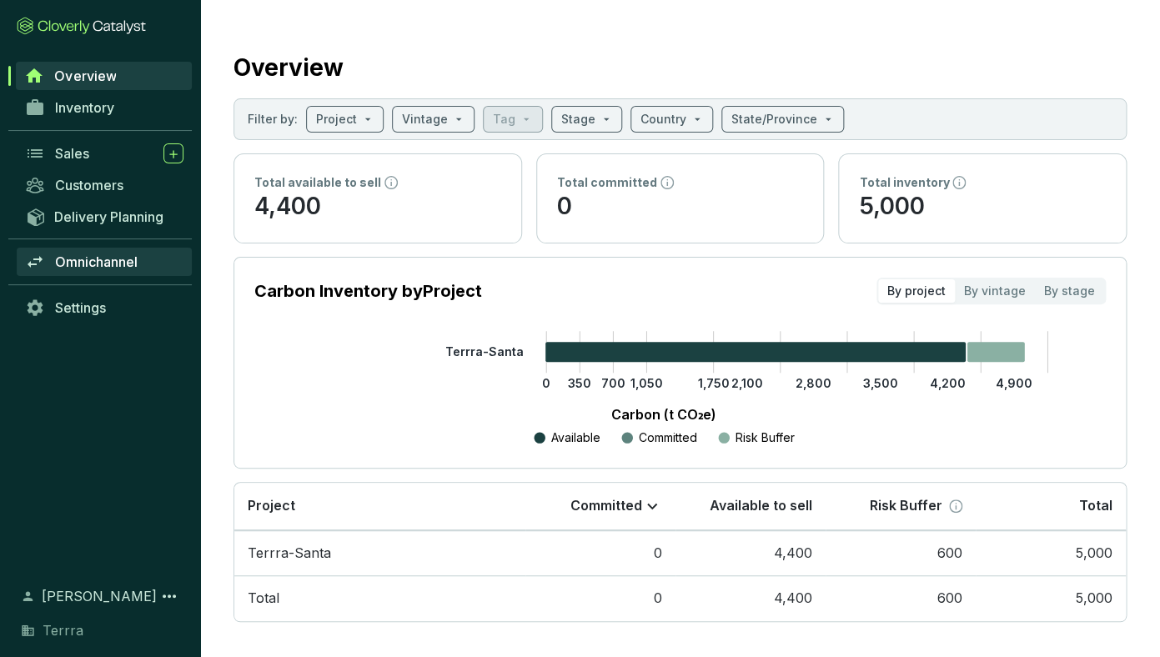
click at [102, 259] on span "Omnichannel" at bounding box center [96, 261] width 83 height 17
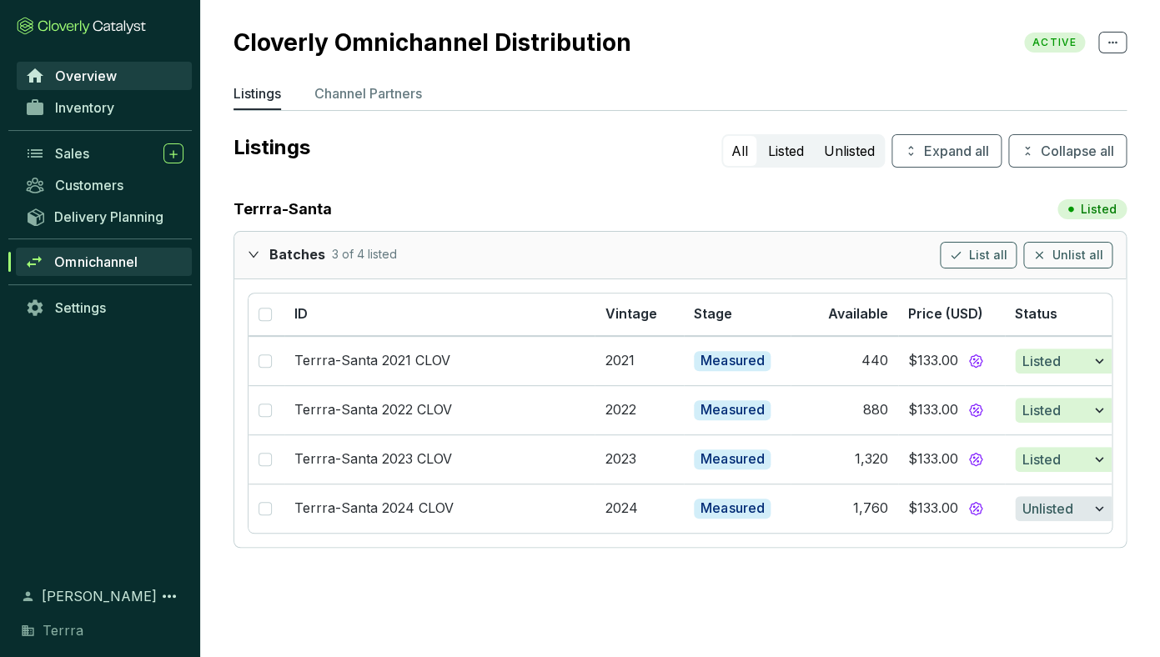
click at [96, 86] on link "Overview" at bounding box center [104, 76] width 175 height 28
